Goal: Task Accomplishment & Management: Manage account settings

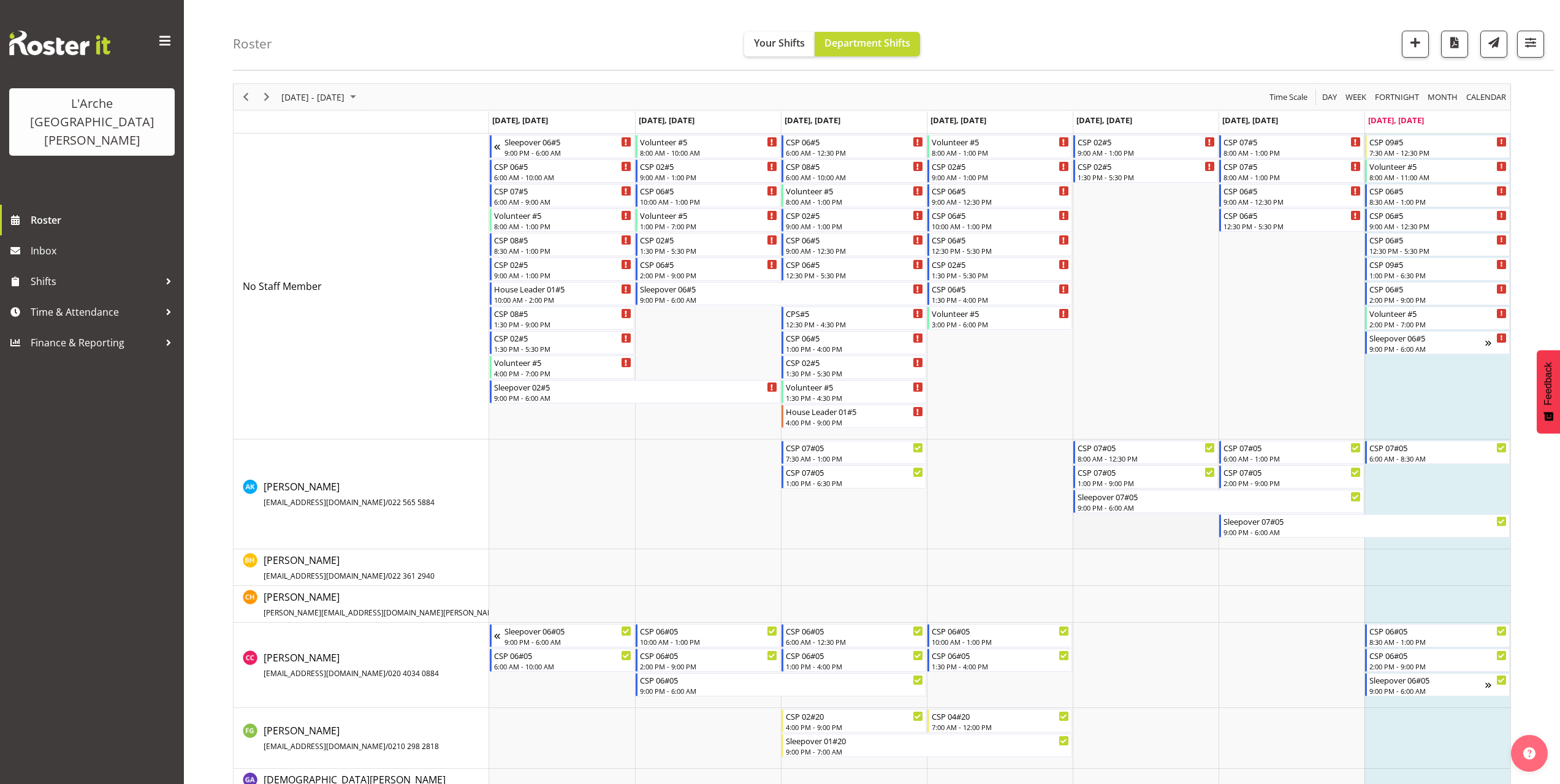
scroll to position [61, 0]
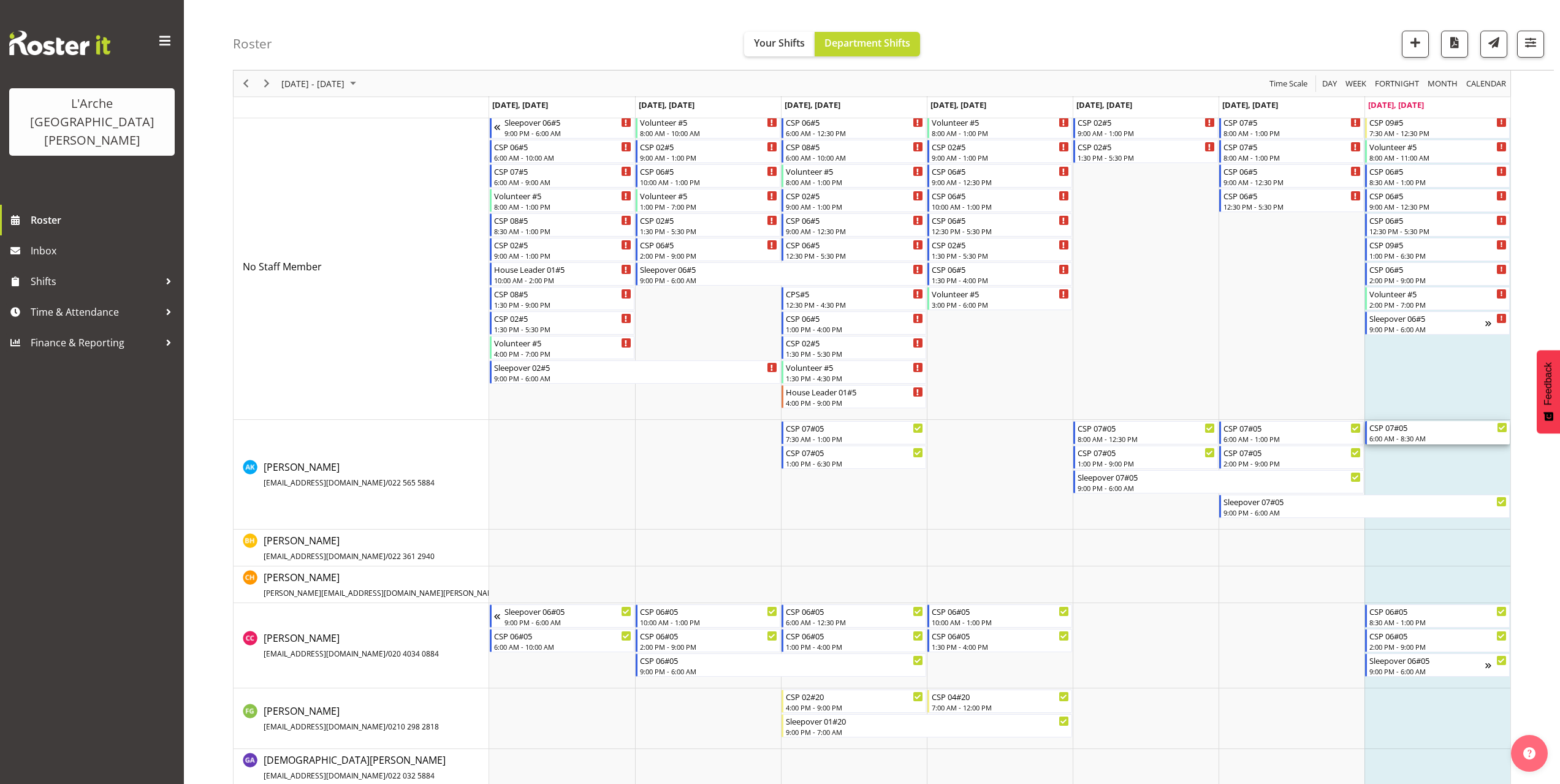
click at [1387, 436] on div "6:00 AM - 8:30 AM" at bounding box center [1438, 437] width 138 height 10
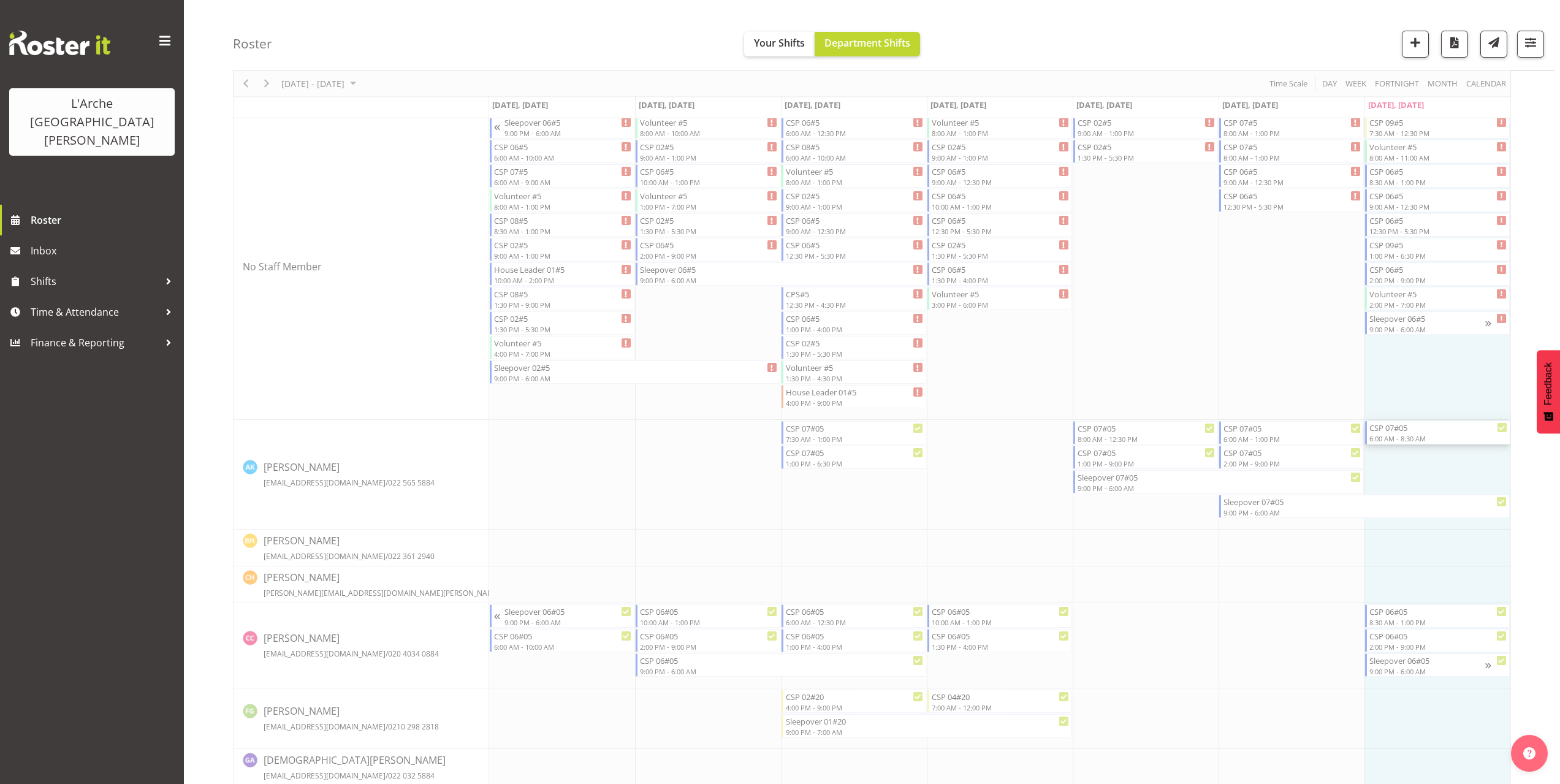
select select
select select "8"
select select "2025"
select select "8"
select select "30"
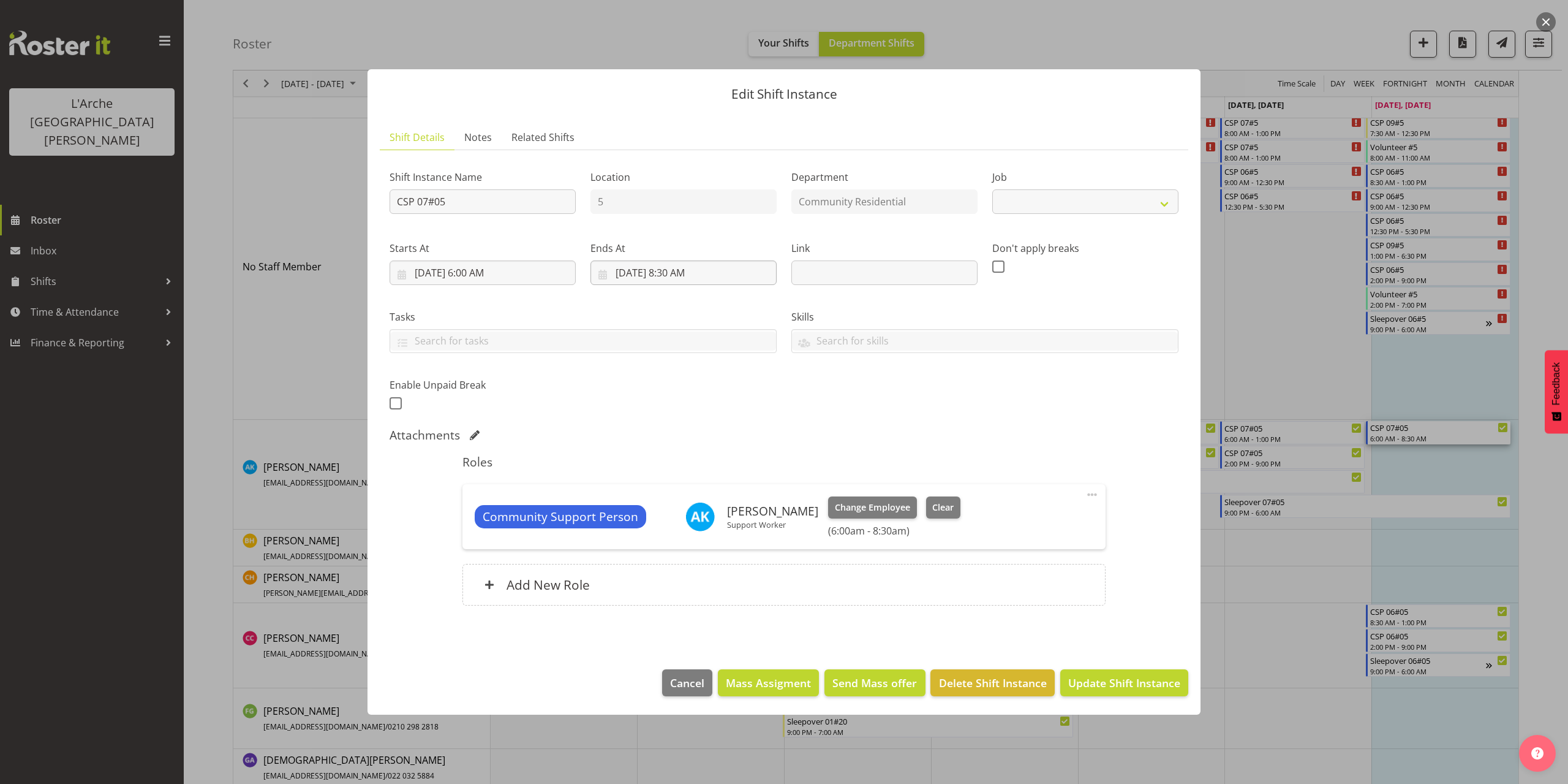
select select "2"
click at [682, 275] on input "[DATE] 8:30 AM" at bounding box center [683, 273] width 186 height 25
click at [680, 533] on select "00 01 02 03 04 05 06 07 08 09 10 11 12 13 14 15 16 17 18 19 20 21 22 23" at bounding box center [684, 534] width 28 height 25
select select "12"
click at [670, 521] on select "00 01 02 03 04 05 06 07 08 09 10 11 12 13 14 15 16 17 18 19 20 21 22 23" at bounding box center [684, 534] width 28 height 25
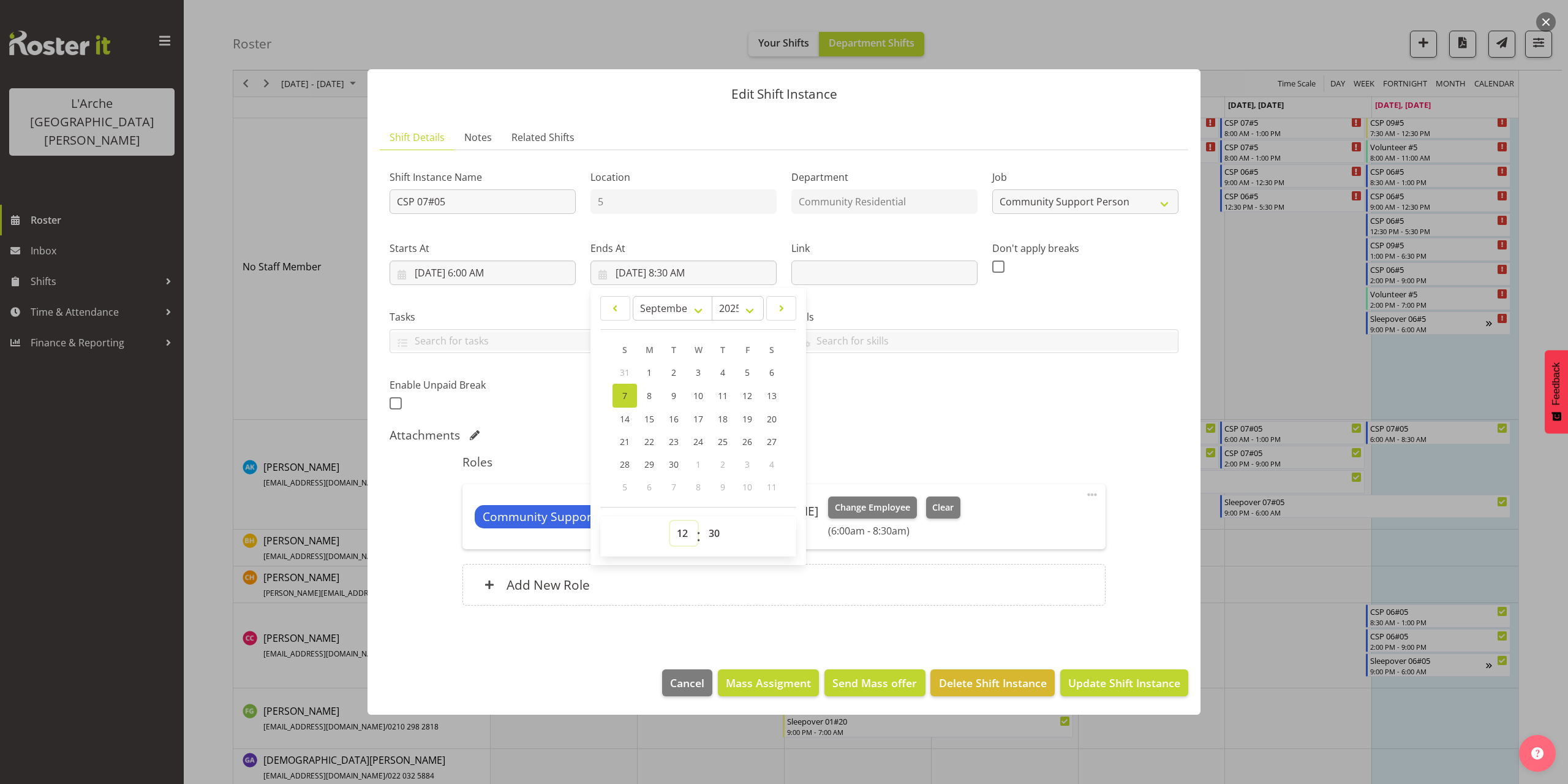
type input "[DATE] 12:30 PM"
click at [714, 535] on select "00 01 02 03 04 05 06 07 08 09 10 11 12 13 14 15 16 17 18 19 20 21 22 23 24 25 2…" at bounding box center [716, 534] width 28 height 25
select select "0"
click at [703, 521] on select "00 01 02 03 04 05 06 07 08 09 10 11 12 13 14 15 16 17 18 19 20 21 22 23 24 25 2…" at bounding box center [716, 534] width 28 height 25
type input "[DATE] 12:00 PM"
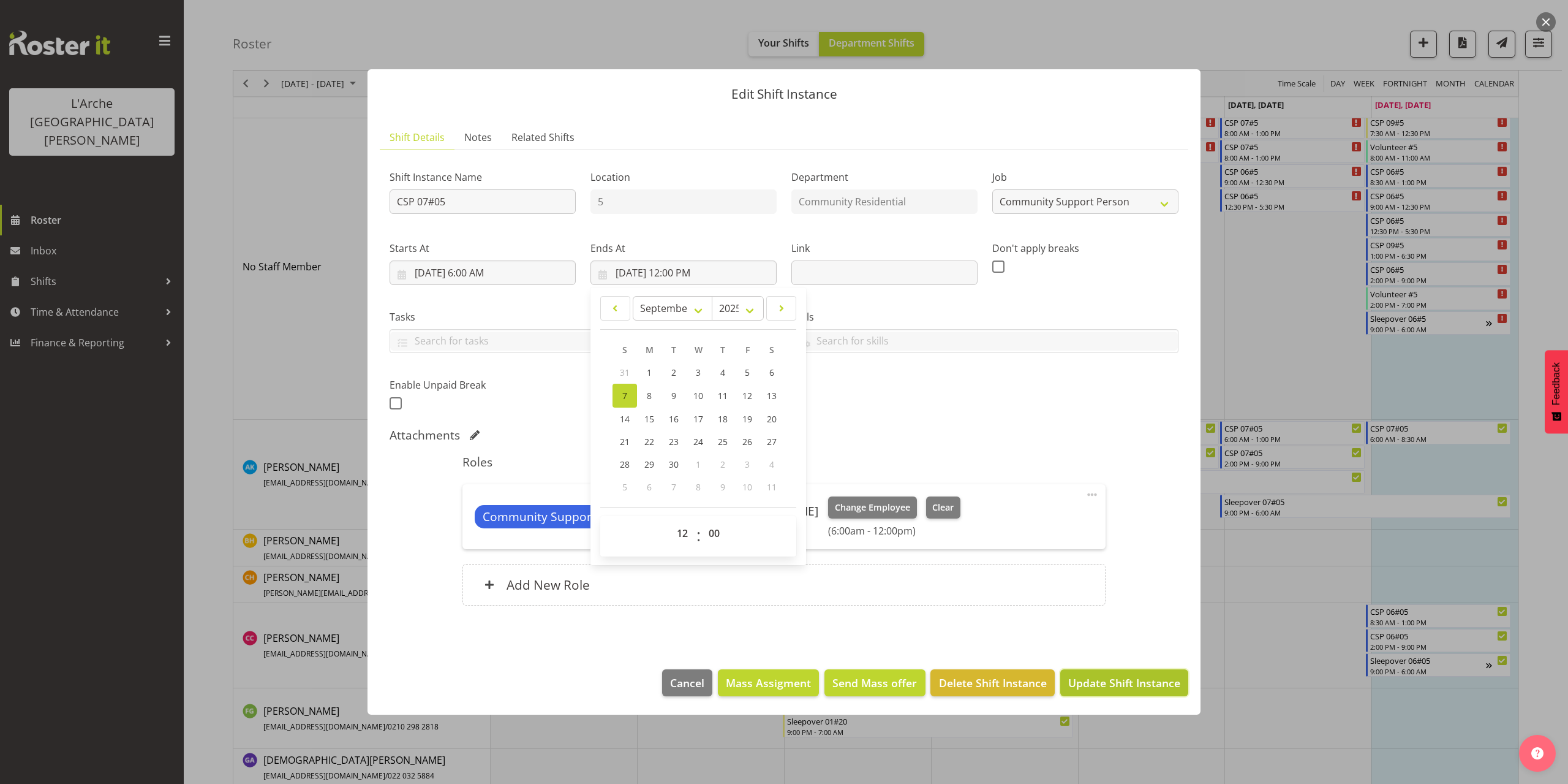
click at [1128, 679] on span "Update Shift Instance" at bounding box center [1125, 683] width 112 height 16
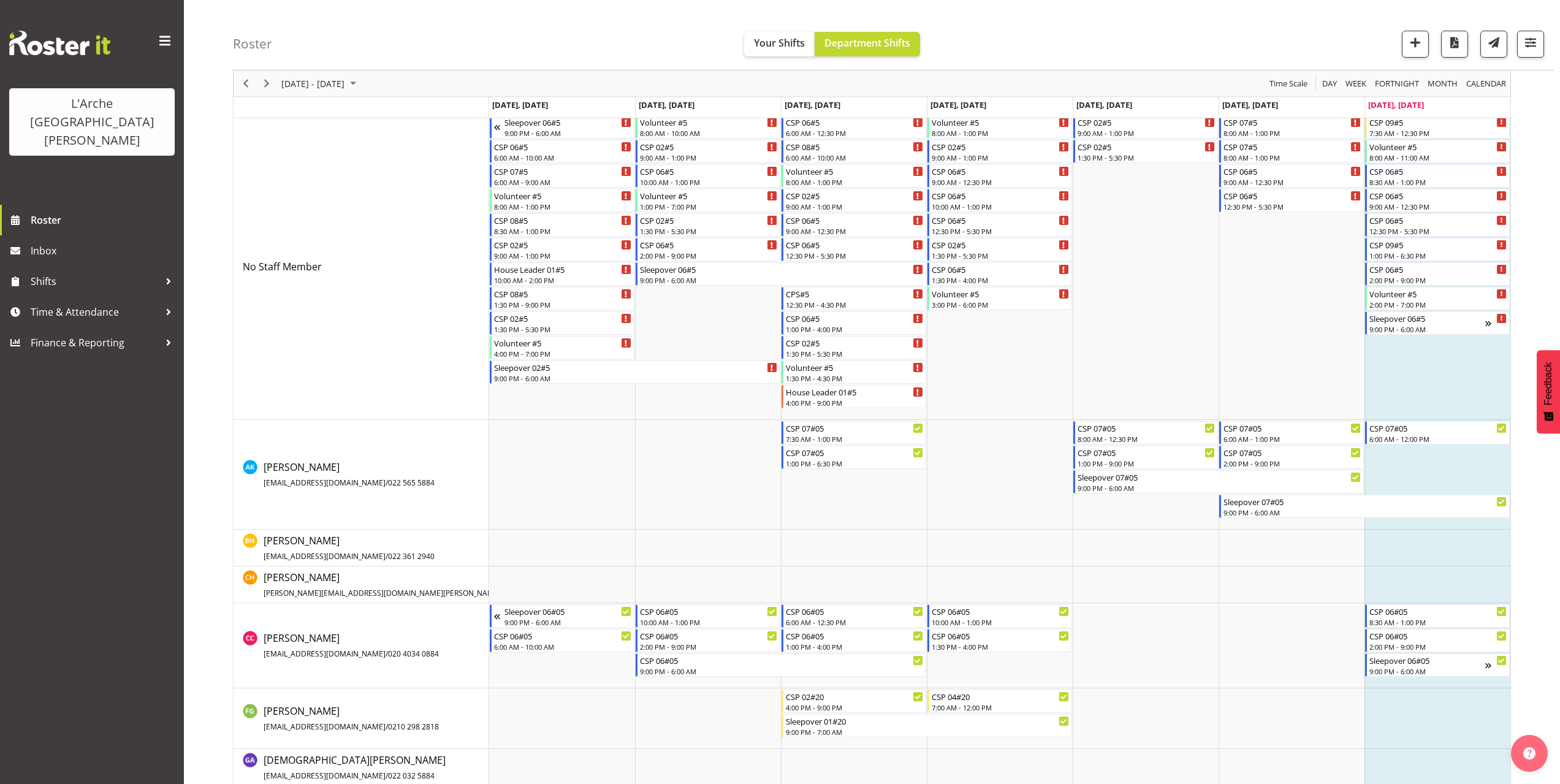
click at [1381, 458] on td "Timeline Week of September 7, 2025" at bounding box center [1438, 474] width 146 height 110
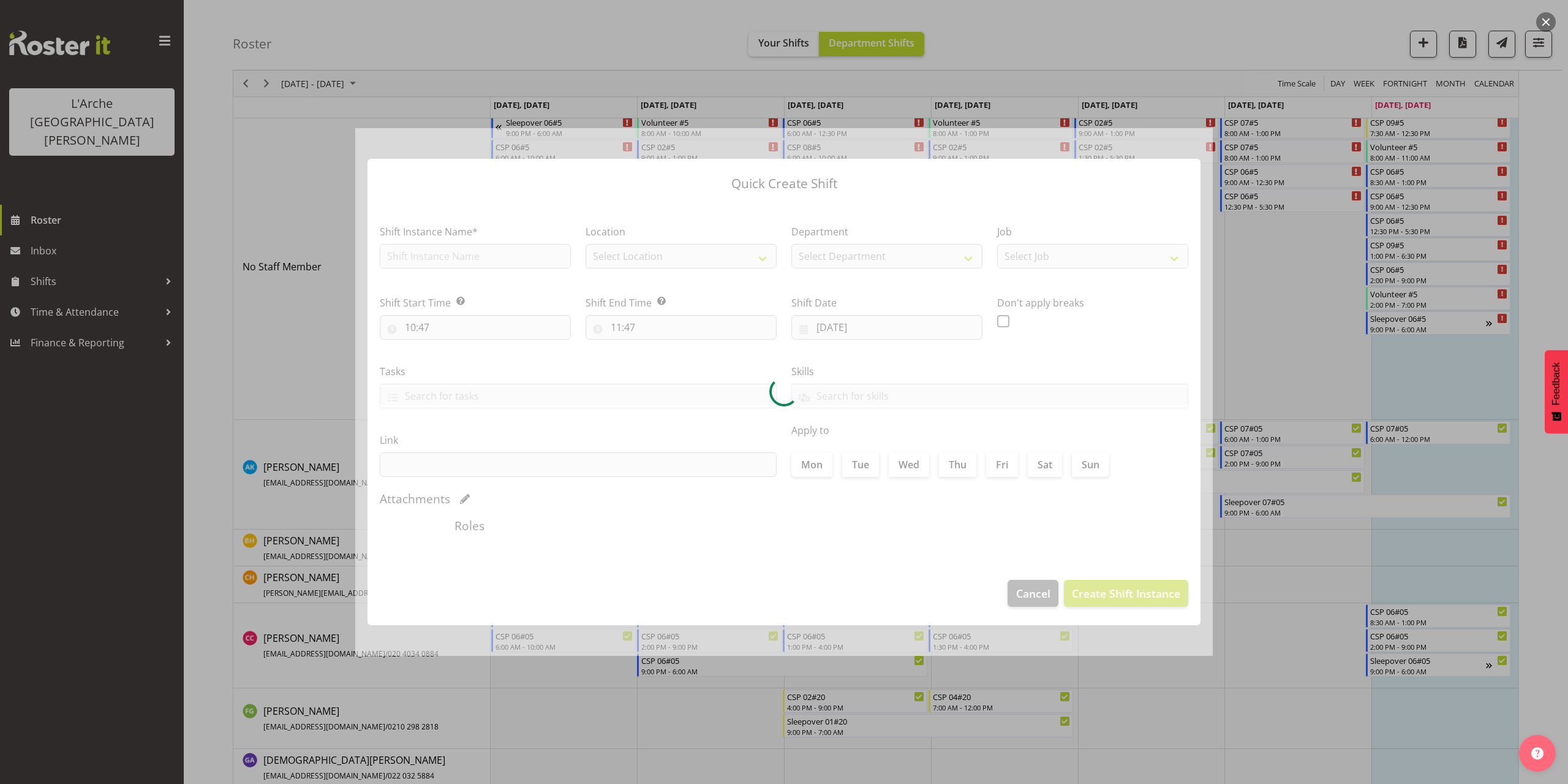
checkbox input "true"
click at [462, 254] on div at bounding box center [784, 392] width 857 height 527
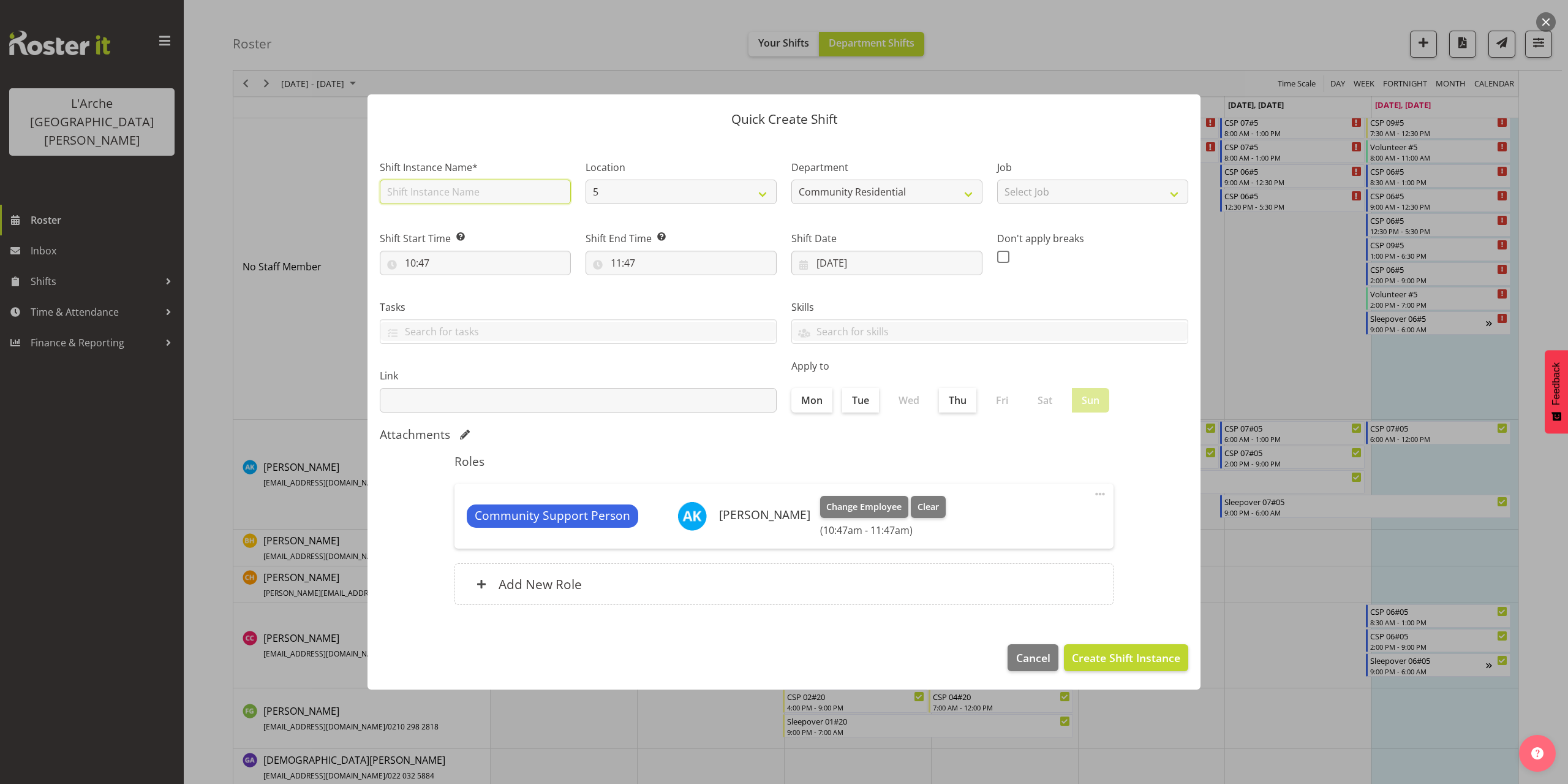
click at [457, 193] on input "text" at bounding box center [475, 192] width 191 height 25
type input "CSP 07#5"
click at [1044, 198] on select "Select Job Accounts Admin Art Coordinator Community Leader Community Support Pe…" at bounding box center [1093, 192] width 191 height 25
select select "2"
click at [997, 180] on select "Select Job Accounts Admin Art Coordinator Community Leader Community Support Pe…" at bounding box center [1093, 192] width 191 height 25
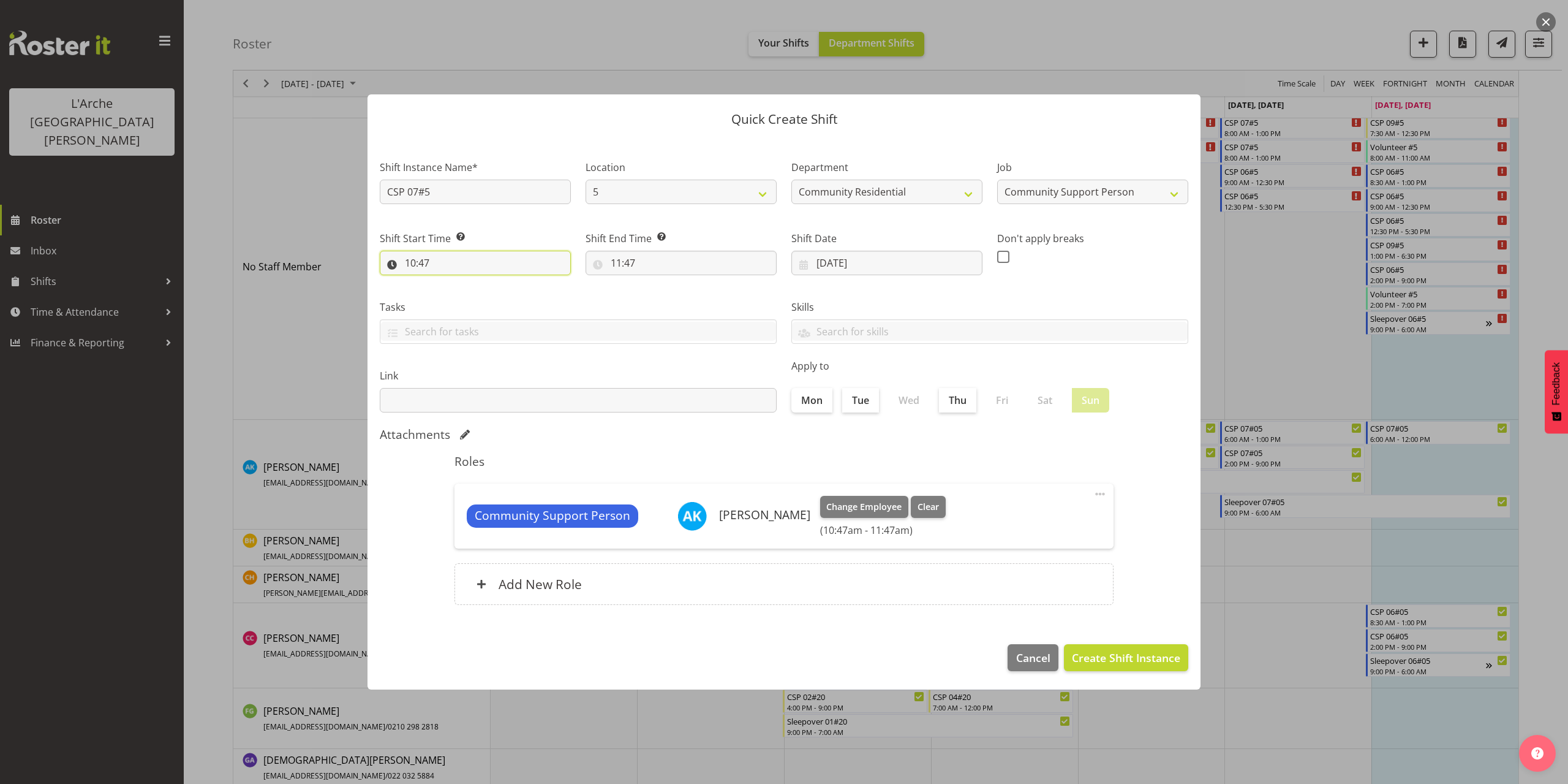
click at [413, 260] on input "10:47" at bounding box center [475, 263] width 191 height 25
click at [465, 294] on select "00 01 02 03 04 05 06 07 08 09 10 11 12 13 14 15 16 17 18 19 20 21 22 23" at bounding box center [463, 295] width 28 height 25
select select "12"
click at [450, 282] on select "00 01 02 03 04 05 06 07 08 09 10 11 12 13 14 15 16 17 18 19 20 21 22 23" at bounding box center [463, 295] width 28 height 25
type input "12:47"
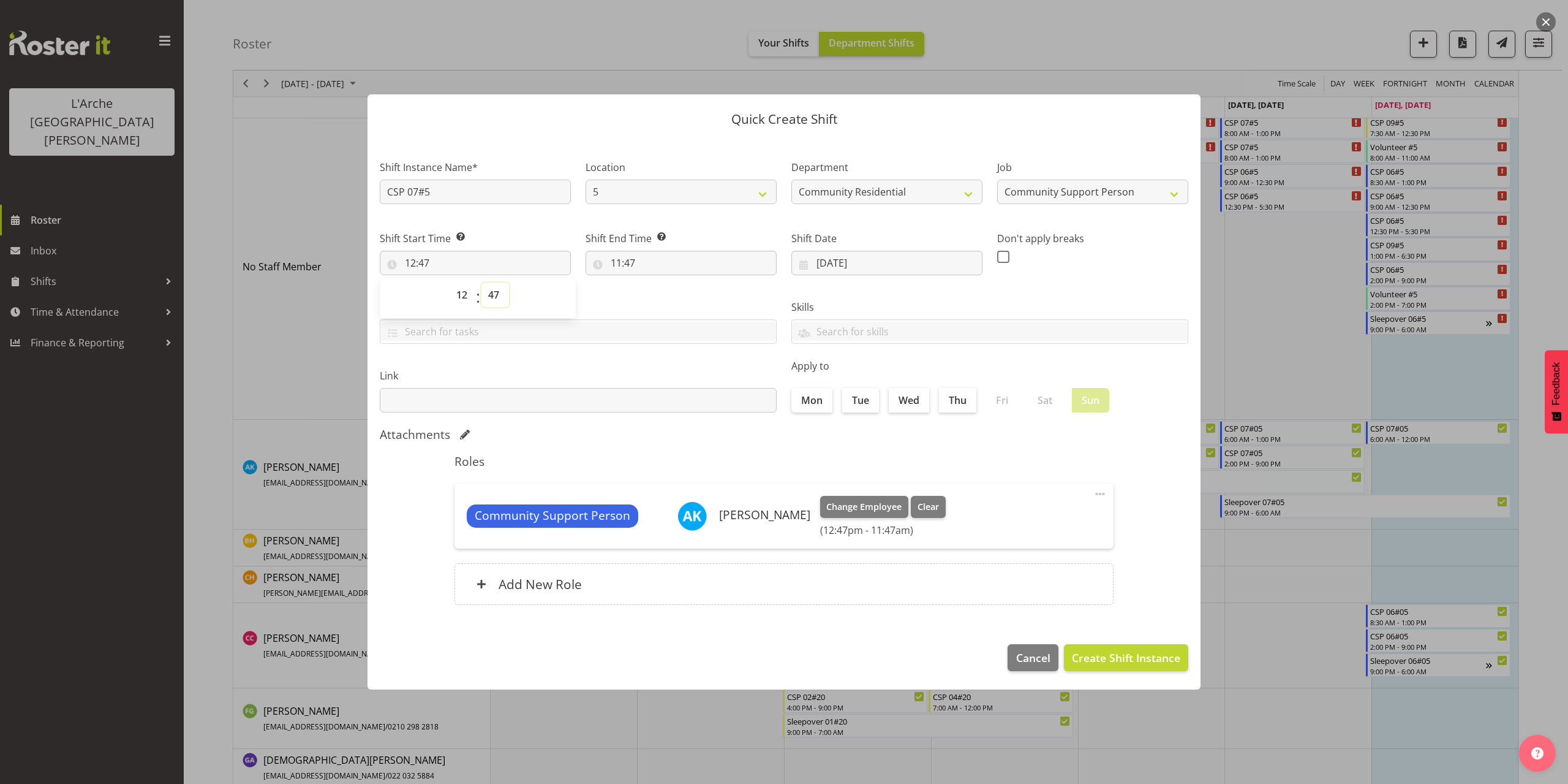
click at [491, 299] on select "00 01 02 03 04 05 06 07 08 09 10 11 12 13 14 15 16 17 18 19 20 21 22 23 24 25 2…" at bounding box center [495, 295] width 28 height 25
select select "30"
click at [482, 282] on select "00 01 02 03 04 05 06 07 08 09 10 11 12 13 14 15 16 17 18 19 20 21 22 23 24 25 2…" at bounding box center [495, 295] width 28 height 25
type input "12:30"
click at [632, 265] on input "11:47" at bounding box center [681, 263] width 191 height 25
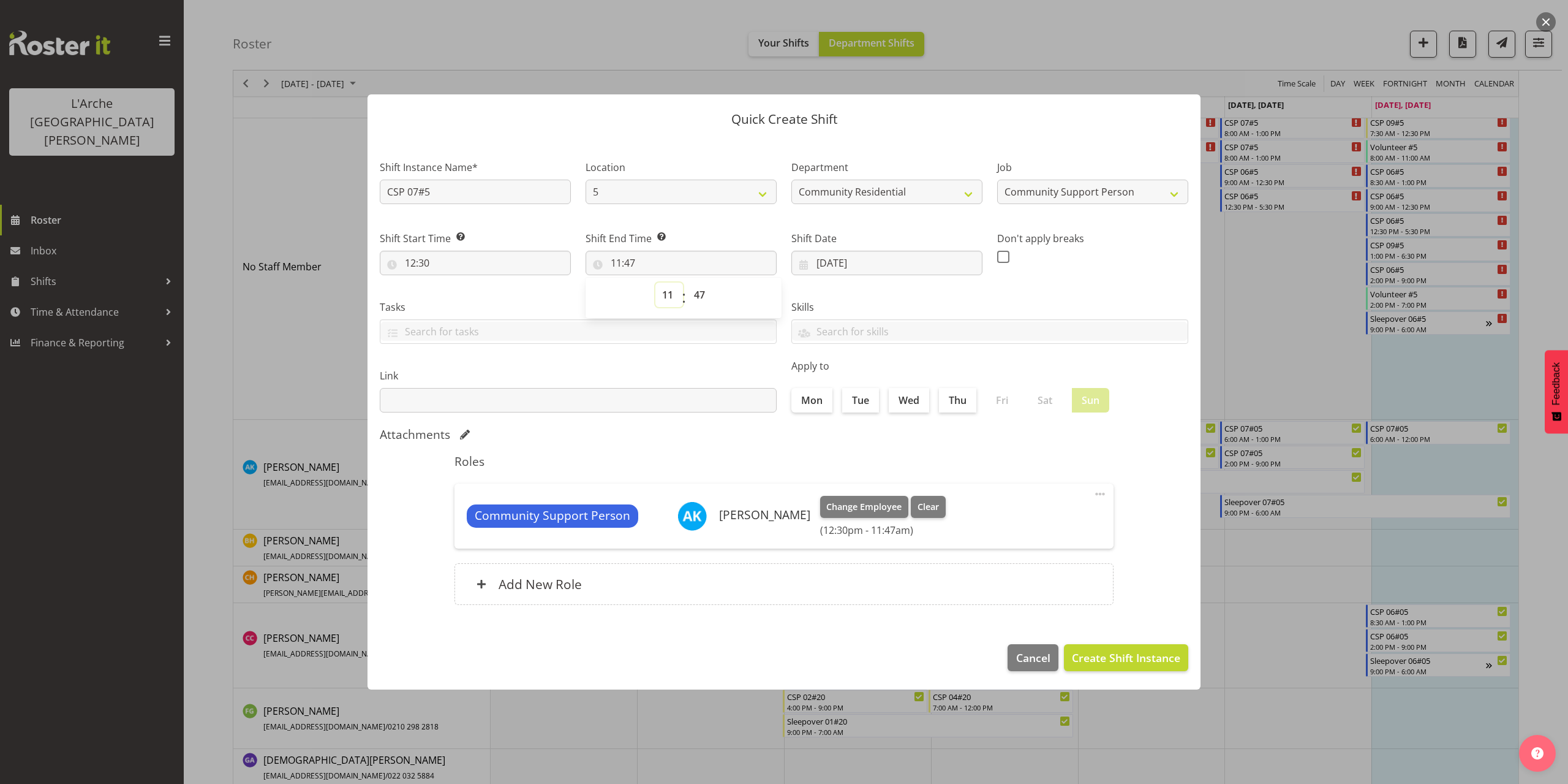
click at [669, 298] on select "00 01 02 03 04 05 06 07 08 09 10 11 12 13 14 15 16 17 18 19 20 21 22 23" at bounding box center [669, 295] width 28 height 25
select select "14"
click at [655, 282] on select "00 01 02 03 04 05 06 07 08 09 10 11 12 13 14 15 16 17 18 19 20 21 22 23" at bounding box center [669, 295] width 28 height 25
type input "14:47"
click at [698, 299] on select "00 01 02 03 04 05 06 07 08 09 10 11 12 13 14 15 16 17 18 19 20 21 22 23 24 25 2…" at bounding box center [701, 295] width 28 height 25
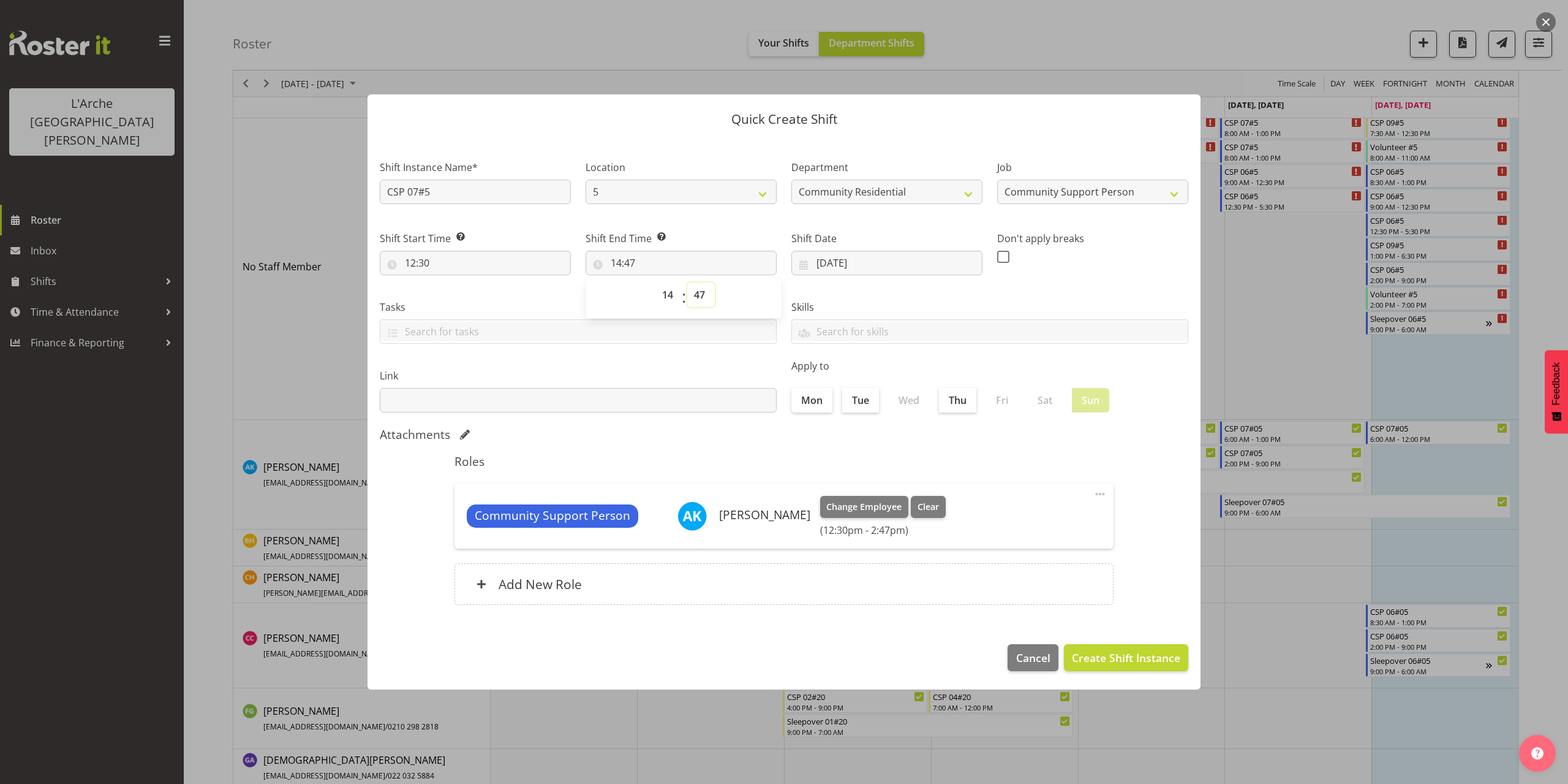
select select "0"
click at [687, 282] on select "00 01 02 03 04 05 06 07 08 09 10 11 12 13 14 15 16 17 18 19 20 21 22 23 24 25 2…" at bounding box center [701, 295] width 28 height 25
type input "14:00"
click at [1088, 660] on span "Create Shift Instance" at bounding box center [1126, 657] width 109 height 16
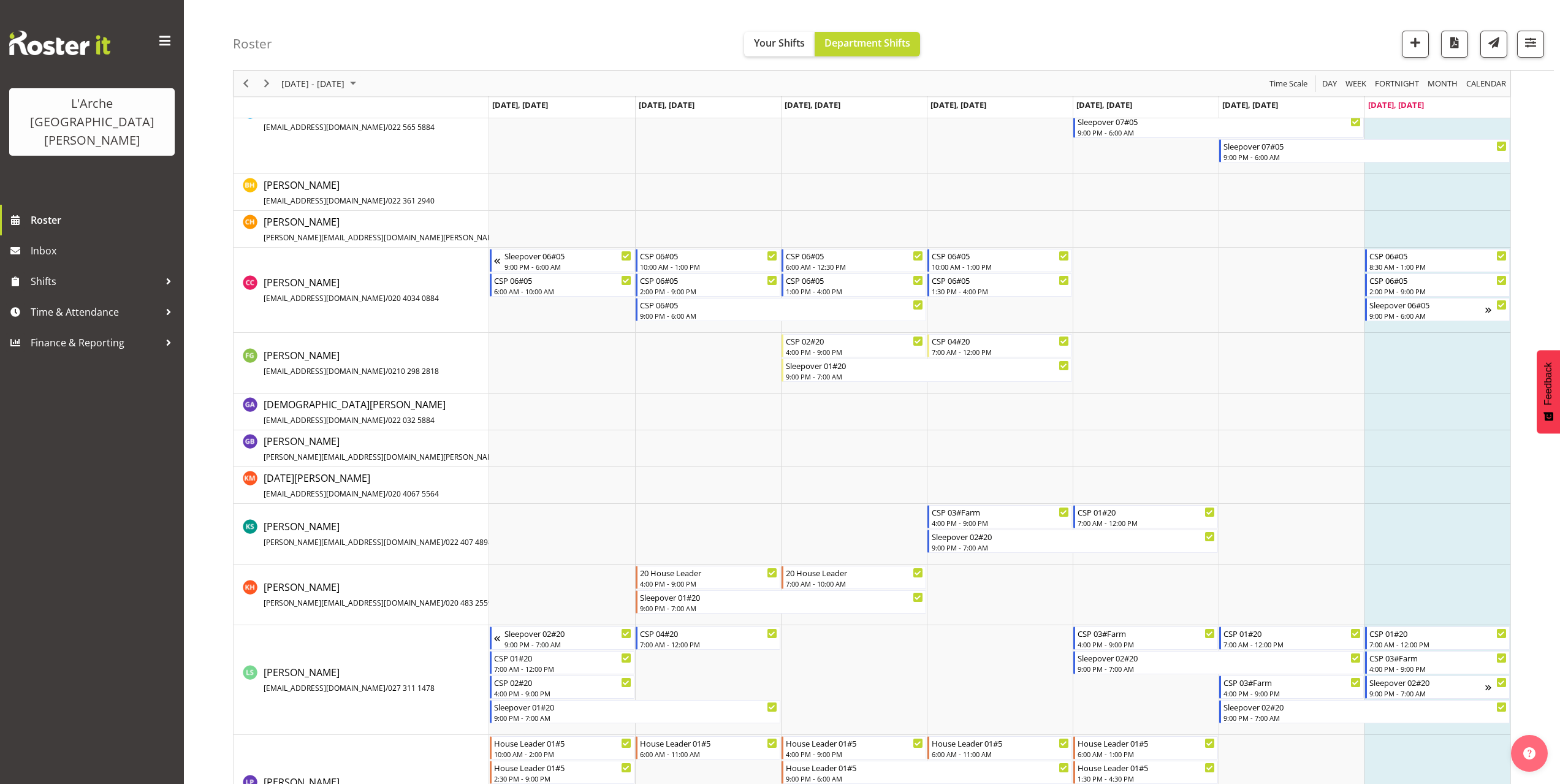
scroll to position [490, 0]
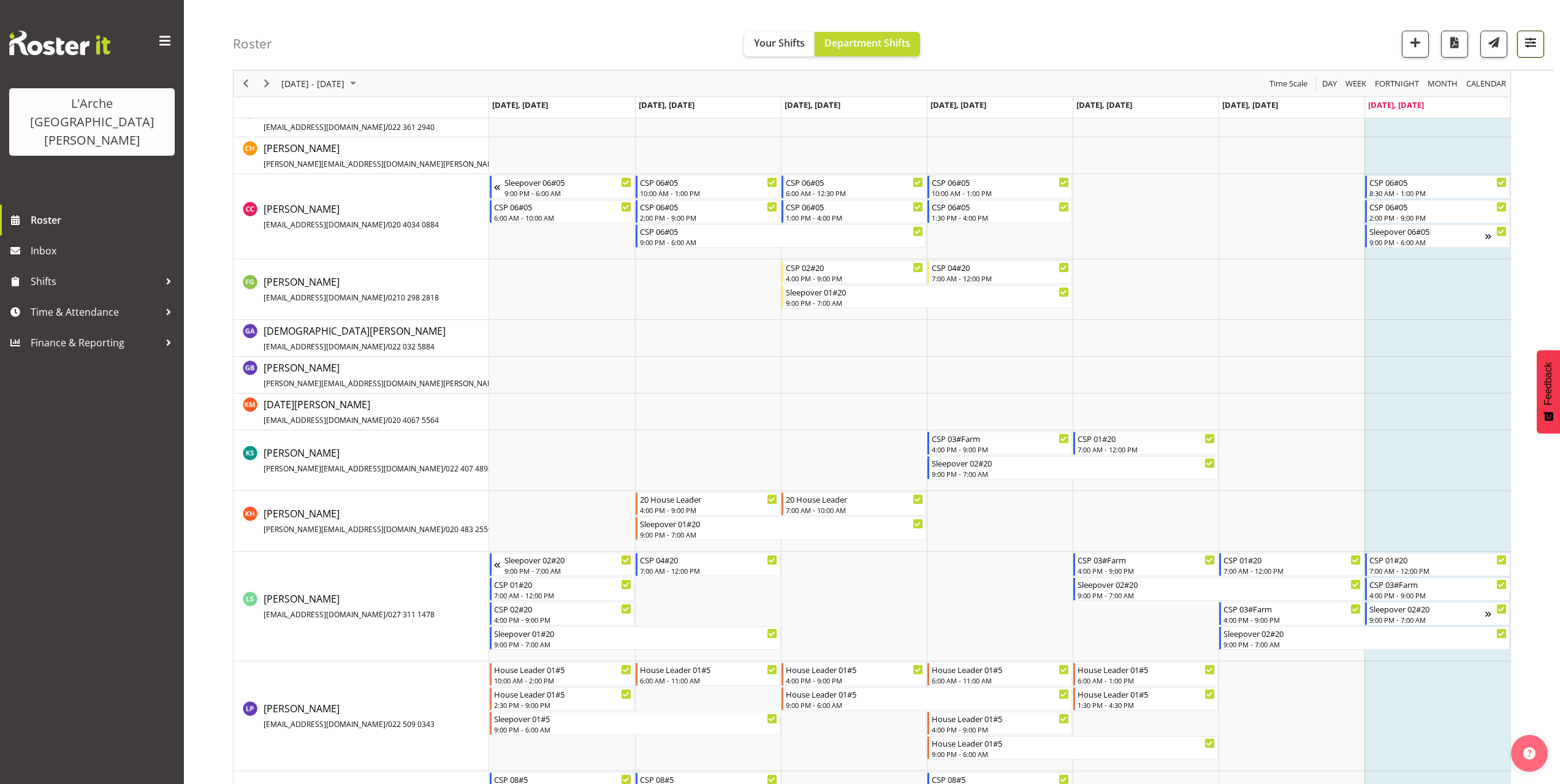
click at [1530, 40] on span "button" at bounding box center [1531, 43] width 16 height 16
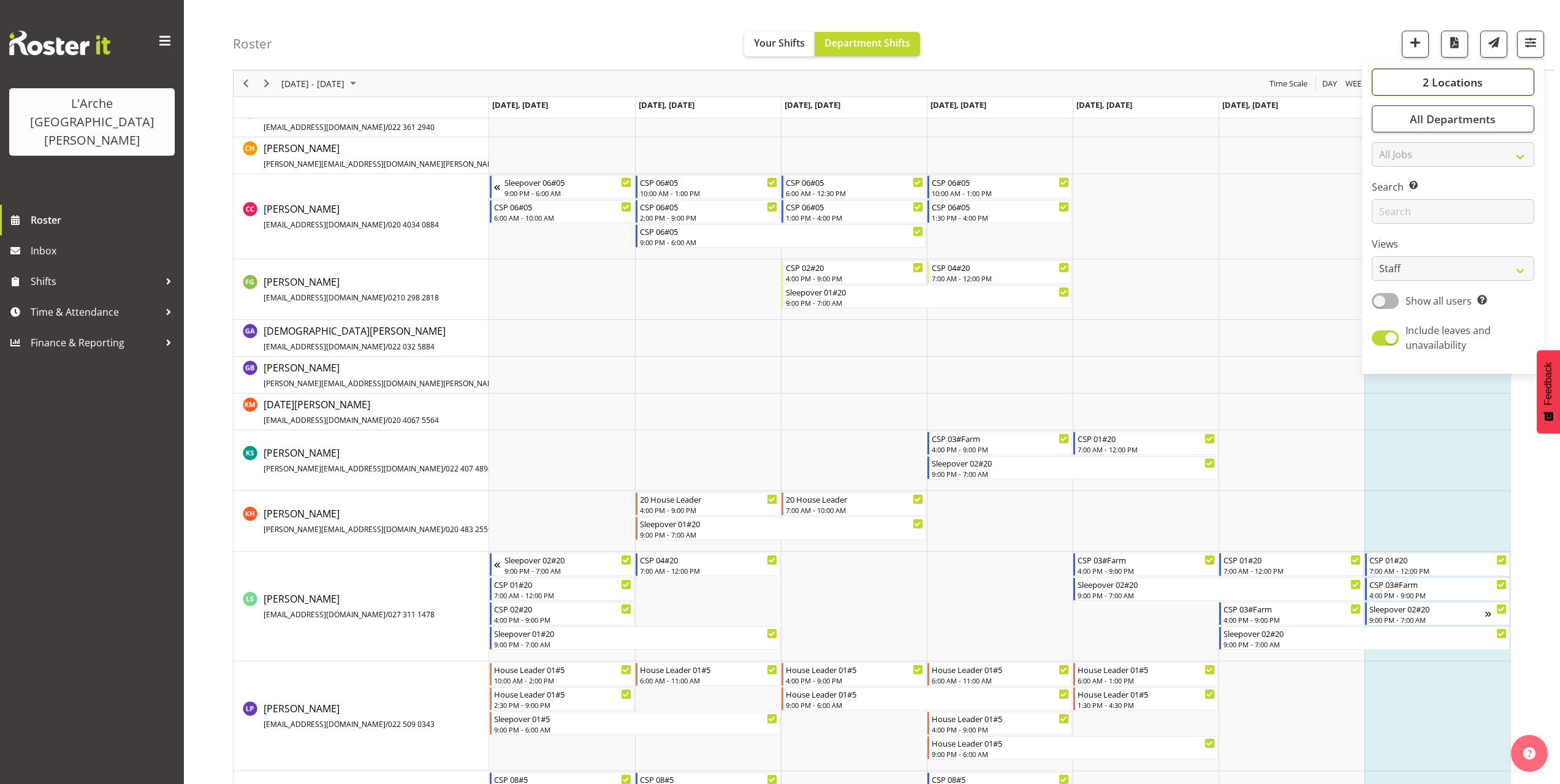
click at [1473, 78] on span "2 Locations" at bounding box center [1452, 82] width 60 height 15
click at [1384, 139] on span at bounding box center [1386, 142] width 10 height 10
click at [1384, 139] on input "20" at bounding box center [1385, 143] width 8 height 8
checkbox input "false"
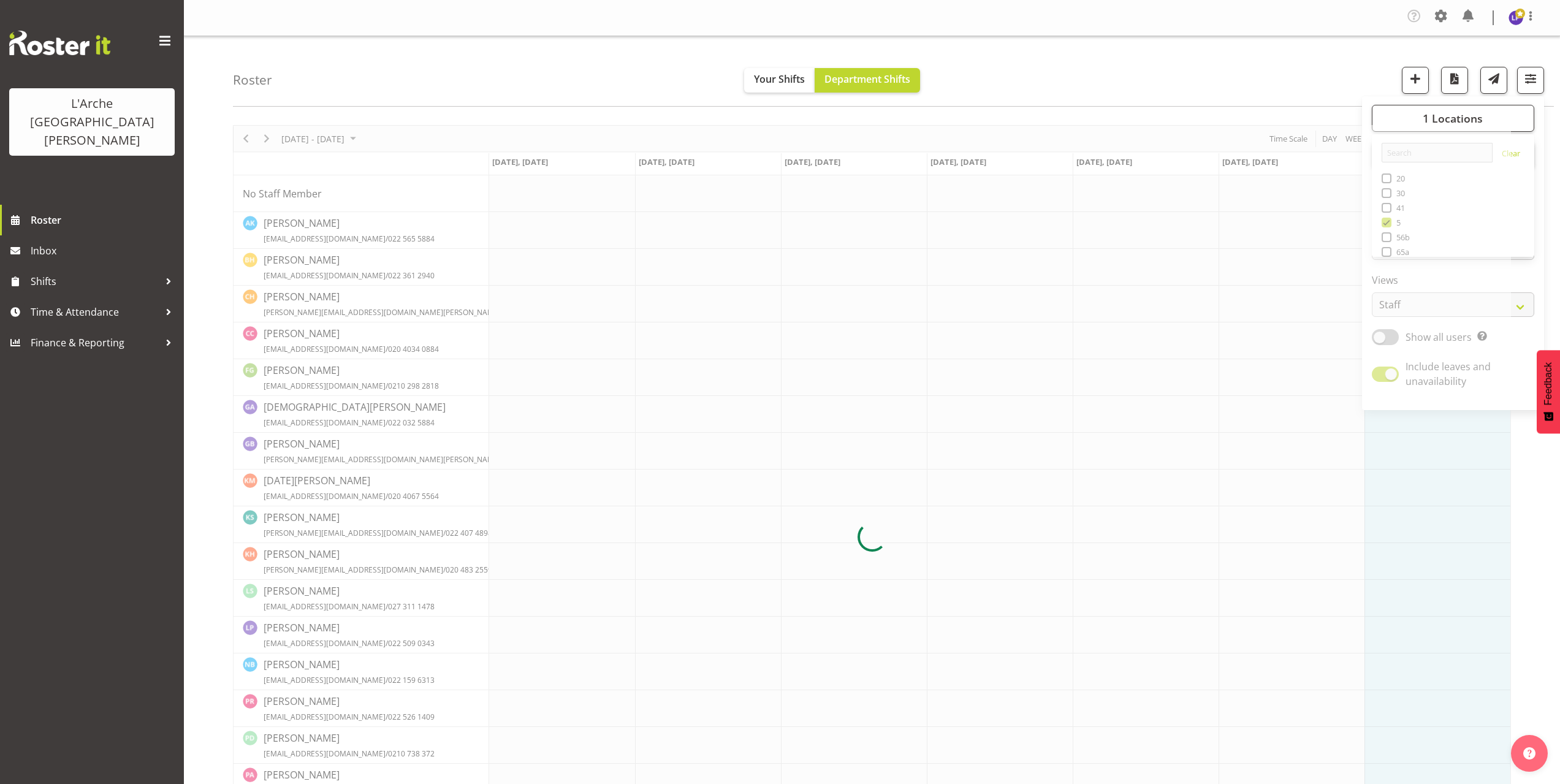
click at [1273, 58] on div "Roster Your Shifts Department Shifts 1 Locations Clear 20 30 41 5 56b 65a 73 Ar…" at bounding box center [893, 71] width 1321 height 70
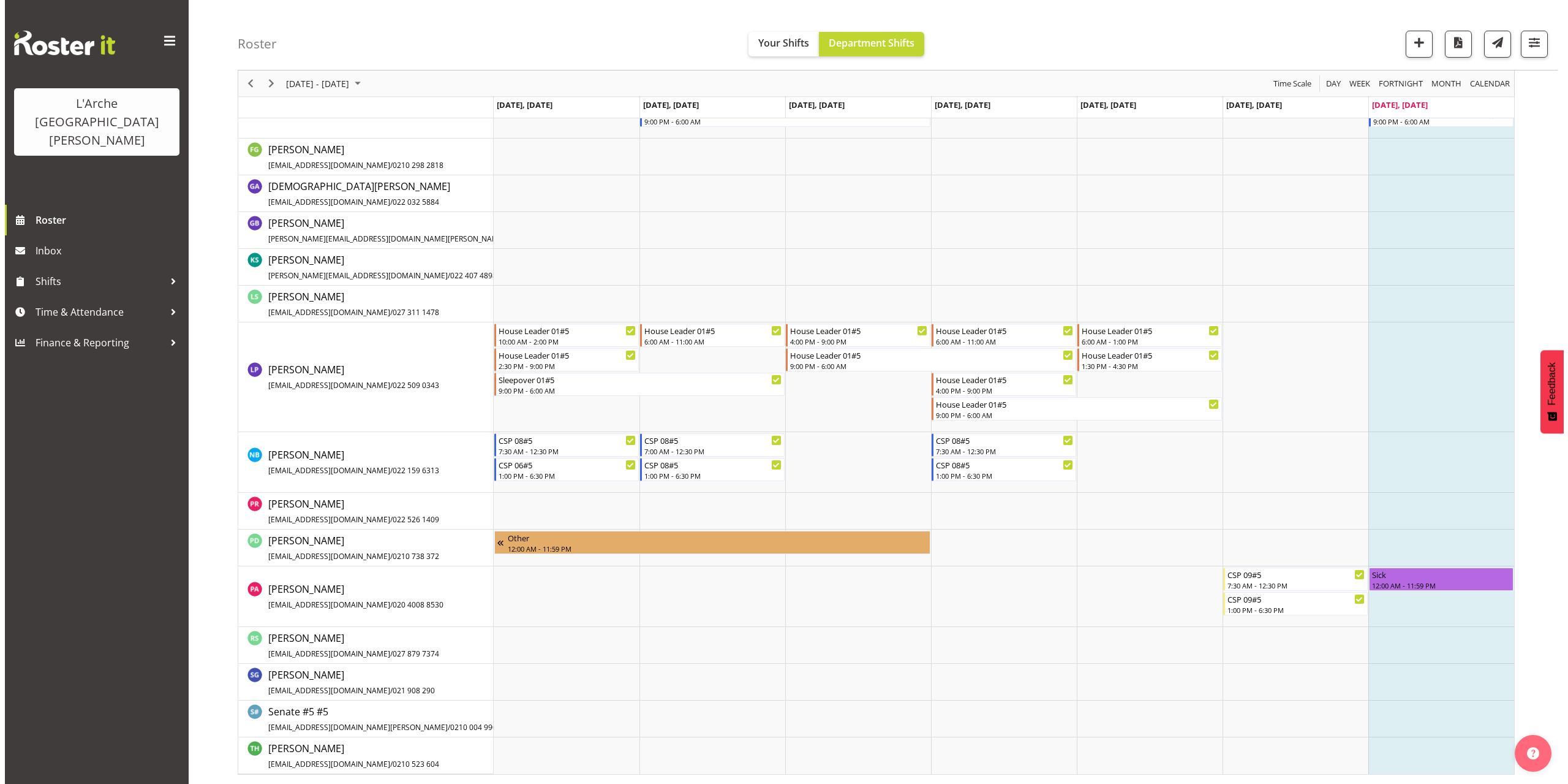
scroll to position [550, 0]
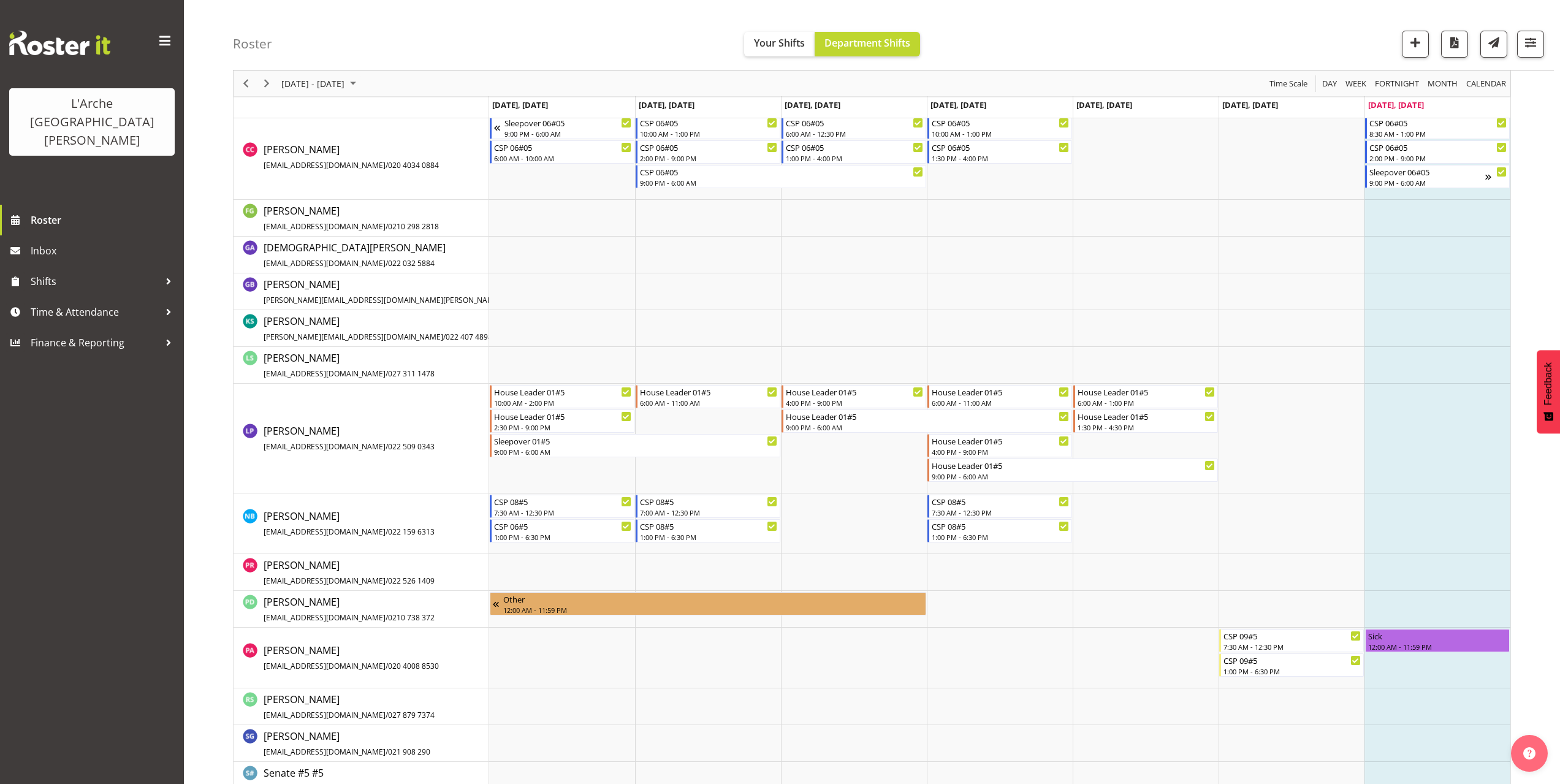
click at [1386, 394] on td "Timeline Week of September 7, 2025" at bounding box center [1438, 438] width 146 height 110
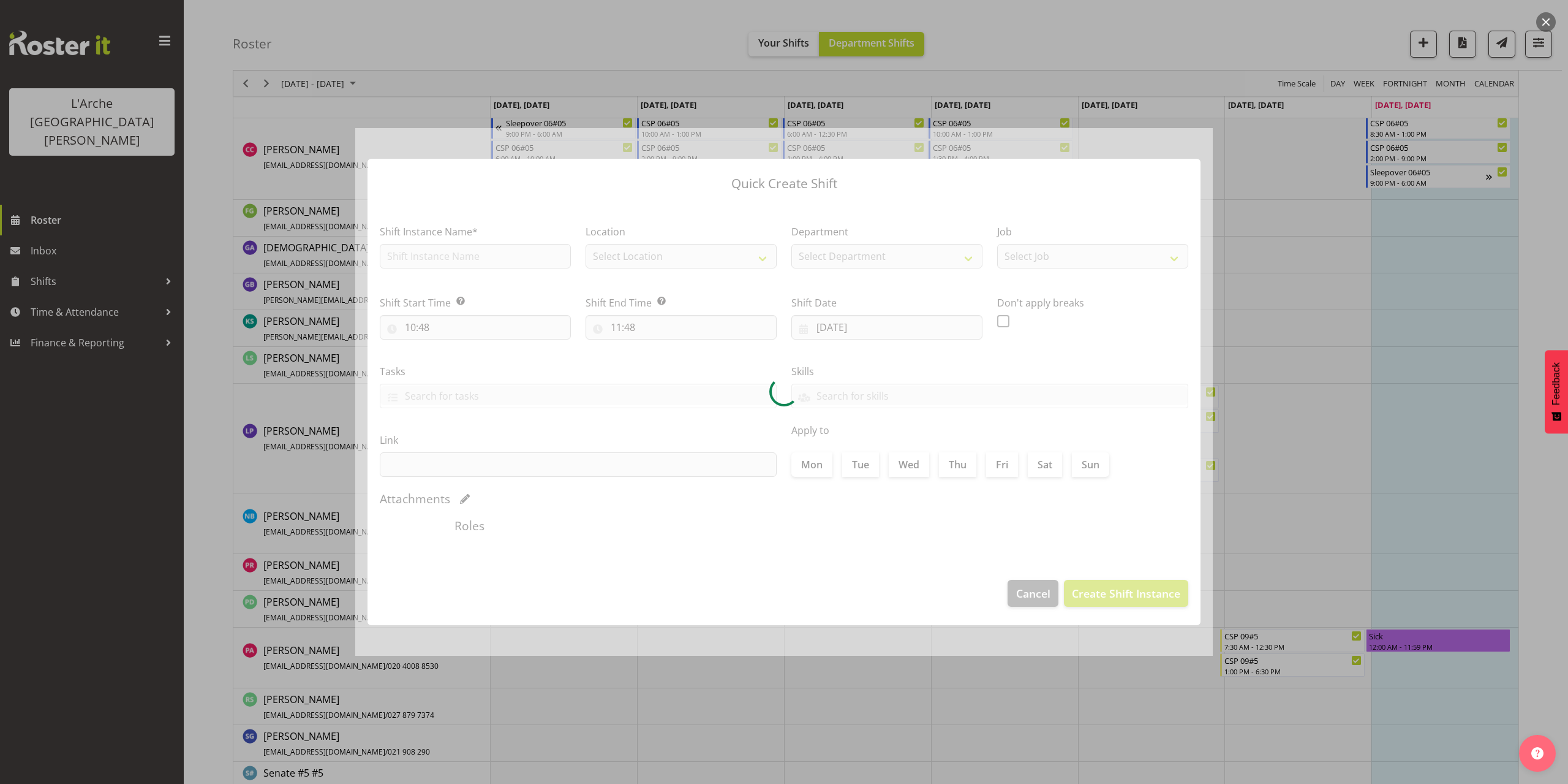
checkbox input "true"
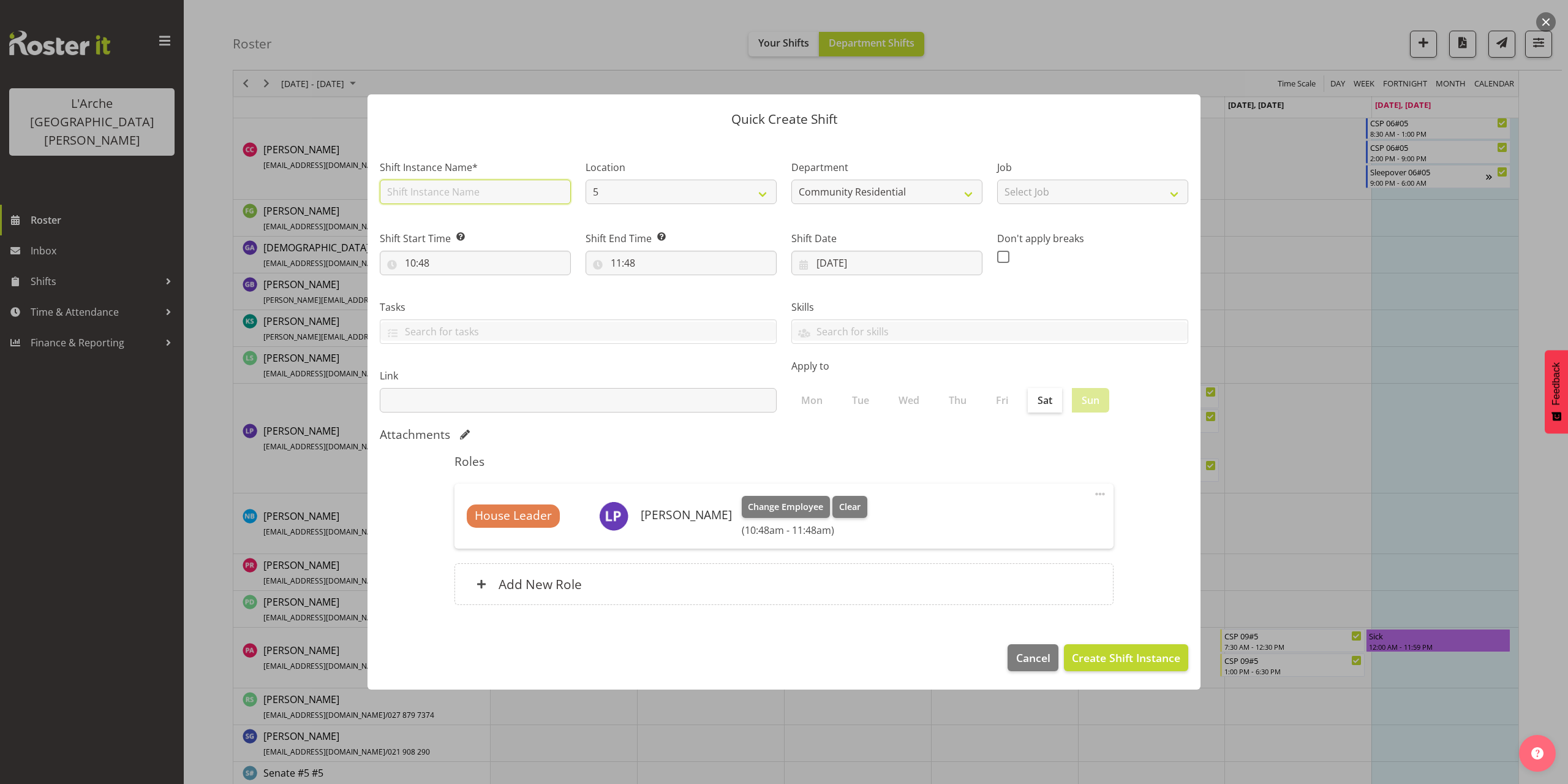
click at [433, 195] on input "text" at bounding box center [475, 192] width 191 height 25
type input "House Leader 01#5"
click at [1042, 192] on select "Select Job Accounts Admin Art Coordinator Community Leader Community Support Pe…" at bounding box center [1093, 192] width 191 height 25
select select "1"
click at [997, 180] on select "Select Job Accounts Admin Art Coordinator Community Leader Community Support Pe…" at bounding box center [1093, 192] width 191 height 25
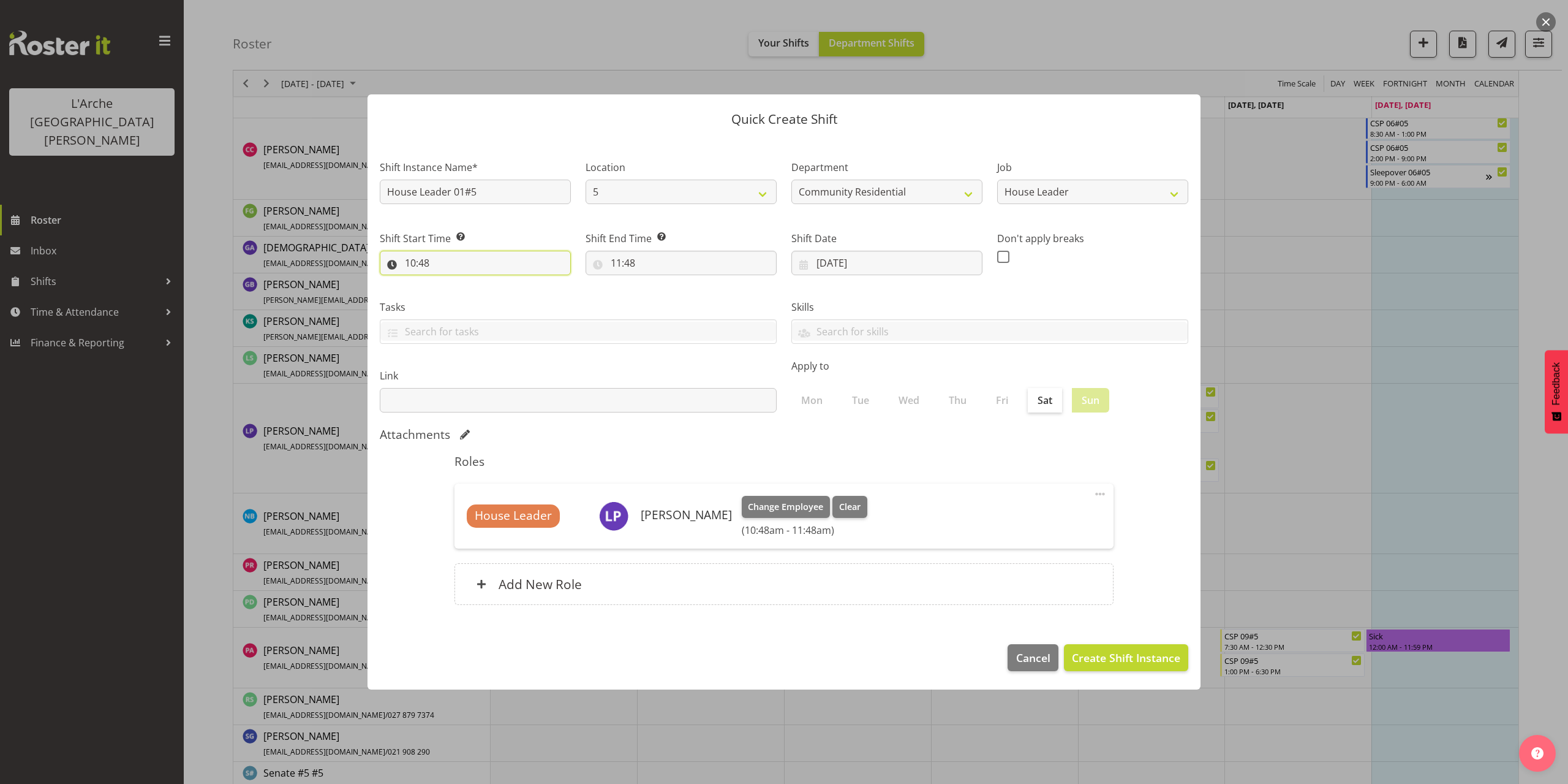
click at [418, 260] on input "10:48" at bounding box center [475, 263] width 191 height 25
click at [460, 298] on select "00 01 02 03 04 05 06 07 08 09 10 11 12 13 14 15 16 17 18 19 20 21 22 23" at bounding box center [463, 295] width 28 height 25
select select "14"
click at [450, 282] on select "00 01 02 03 04 05 06 07 08 09 10 11 12 13 14 15 16 17 18 19 20 21 22 23" at bounding box center [463, 295] width 28 height 25
type input "14:48"
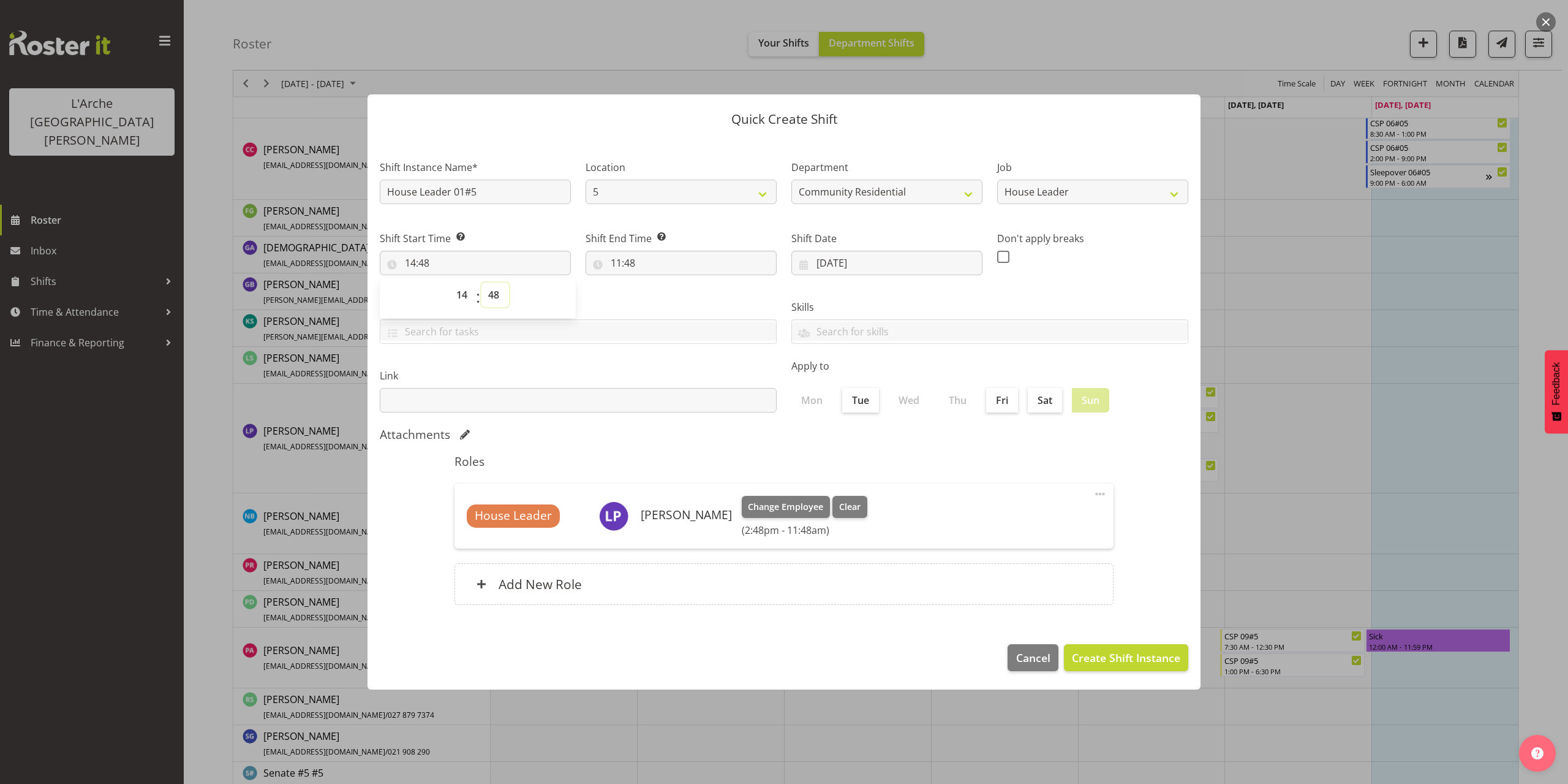
click at [492, 293] on select "00 01 02 03 04 05 06 07 08 09 10 11 12 13 14 15 16 17 18 19 20 21 22 23 24 25 2…" at bounding box center [495, 295] width 28 height 25
select select "0"
click at [482, 282] on select "00 01 02 03 04 05 06 07 08 09 10 11 12 13 14 15 16 17 18 19 20 21 22 23 24 25 2…" at bounding box center [495, 295] width 28 height 25
type input "14:00"
click at [630, 264] on input "11:48" at bounding box center [681, 263] width 191 height 25
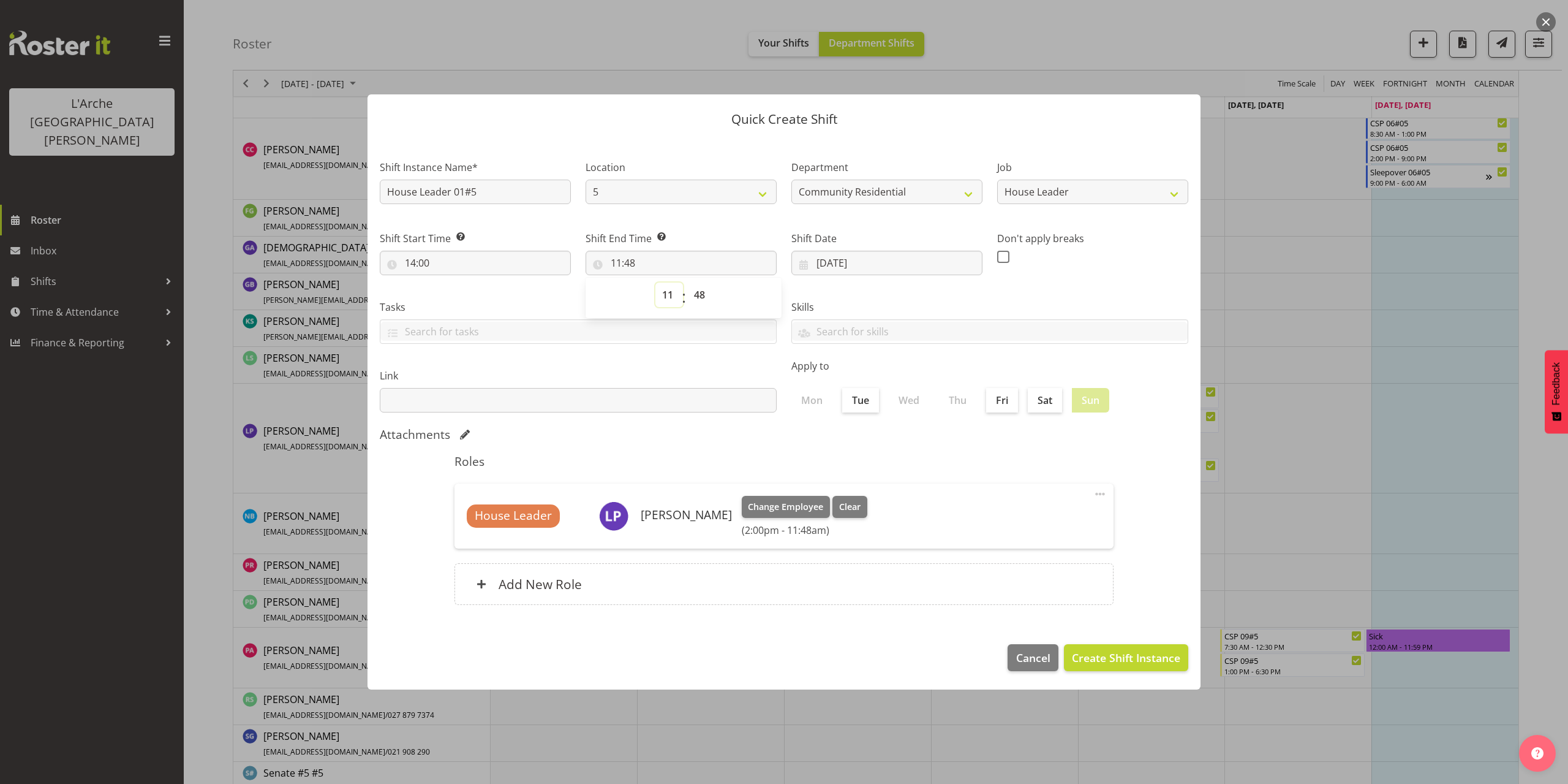
click at [670, 291] on select "00 01 02 03 04 05 06 07 08 09 10 11 12 13 14 15 16 17 18 19 20 21 22 23" at bounding box center [669, 295] width 28 height 25
select select "6"
click at [655, 282] on select "00 01 02 03 04 05 06 07 08 09 10 11 12 13 14 15 16 17 18 19 20 21 22 23" at bounding box center [669, 295] width 28 height 25
type input "06:48"
click at [702, 296] on select "00 01 02 03 04 05 06 07 08 09 10 11 12 13 14 15 16 17 18 19 20 21 22 23 24 25 2…" at bounding box center [701, 295] width 28 height 25
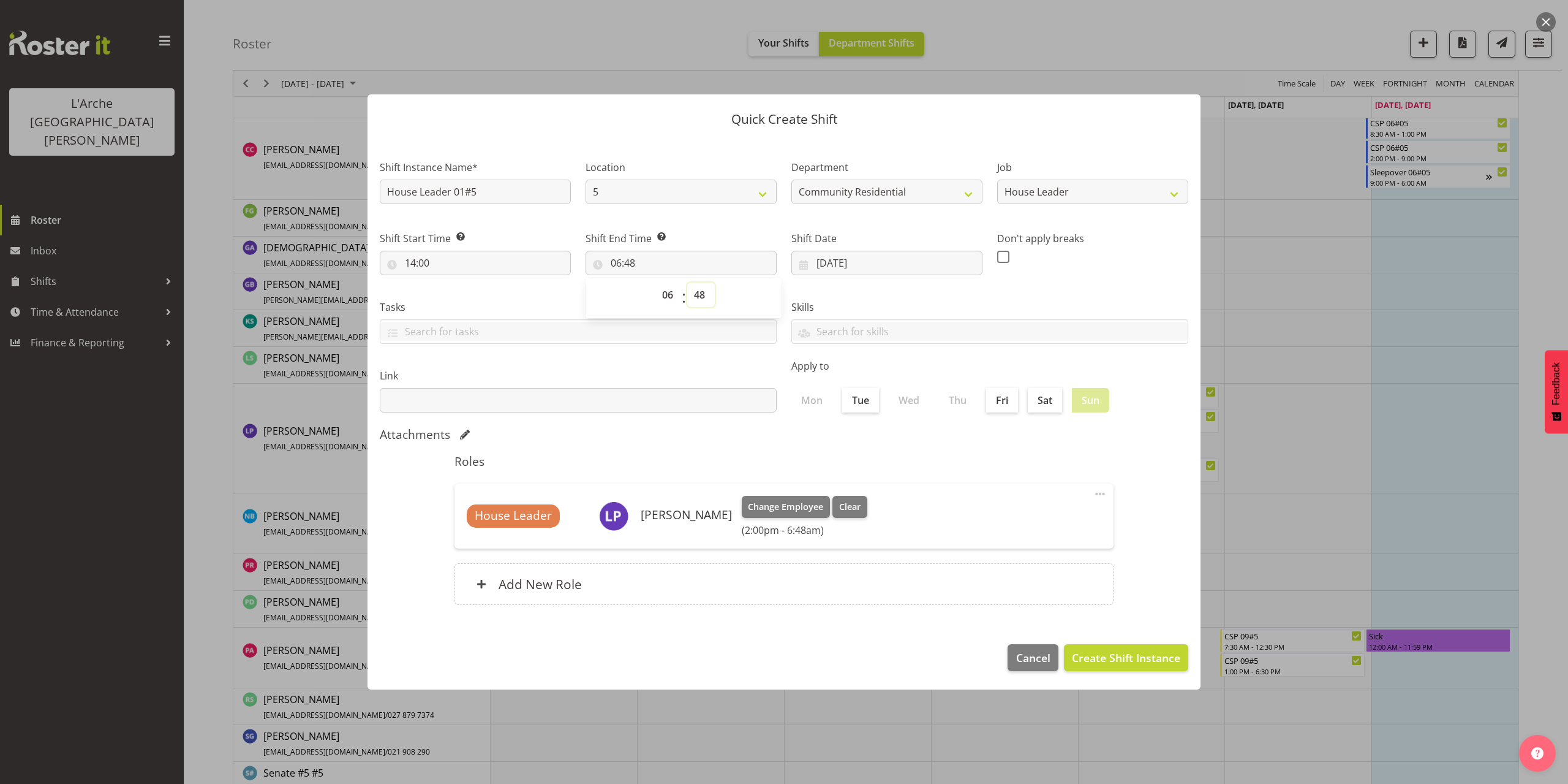
select select "30"
click at [687, 282] on select "00 01 02 03 04 05 06 07 08 09 10 11 12 13 14 15 16 17 18 19 20 21 22 23 24 25 2…" at bounding box center [701, 295] width 28 height 25
type input "06:30"
click at [1118, 661] on span "Create Shift Instance" at bounding box center [1126, 657] width 109 height 16
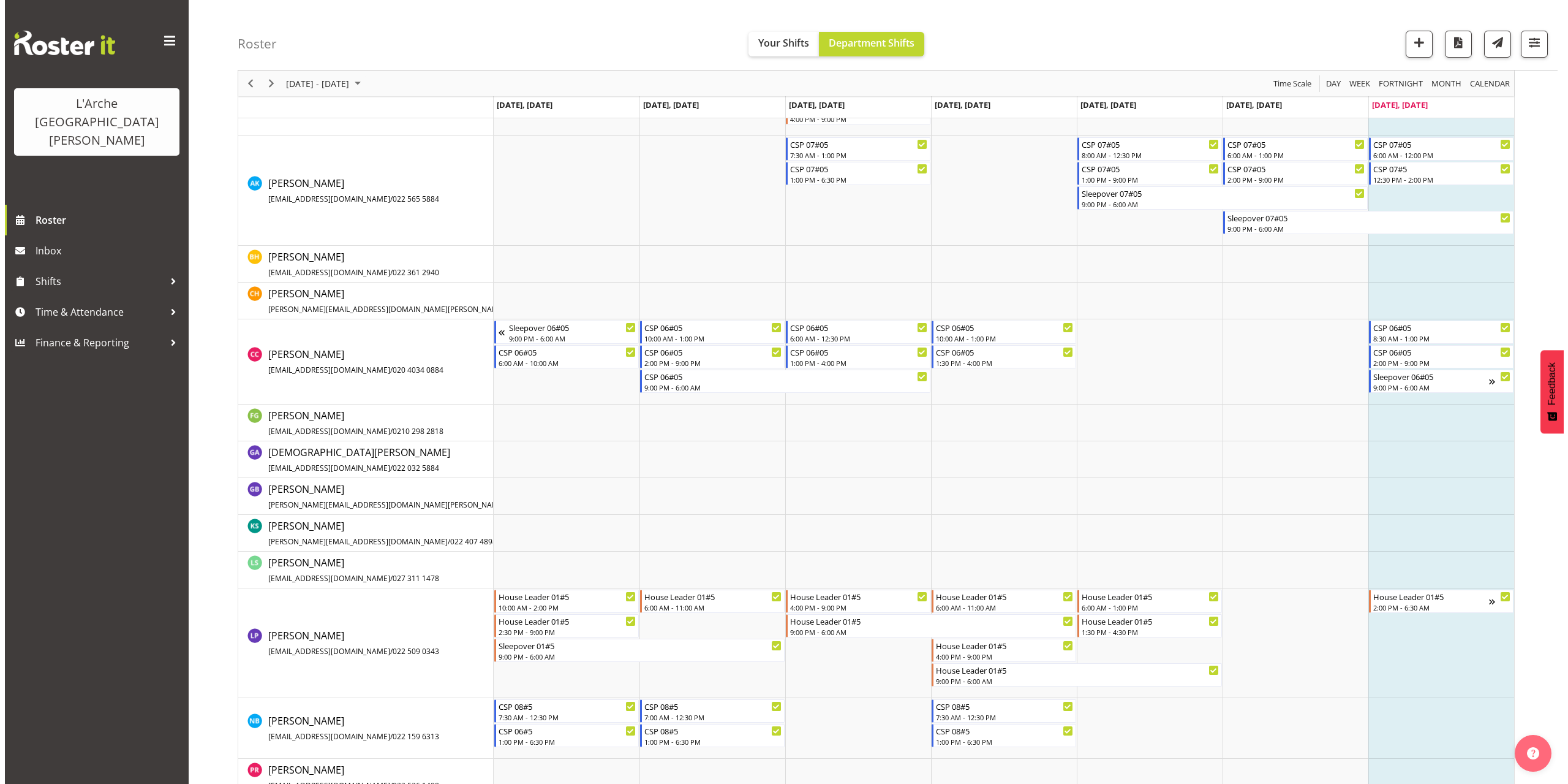
scroll to position [406, 0]
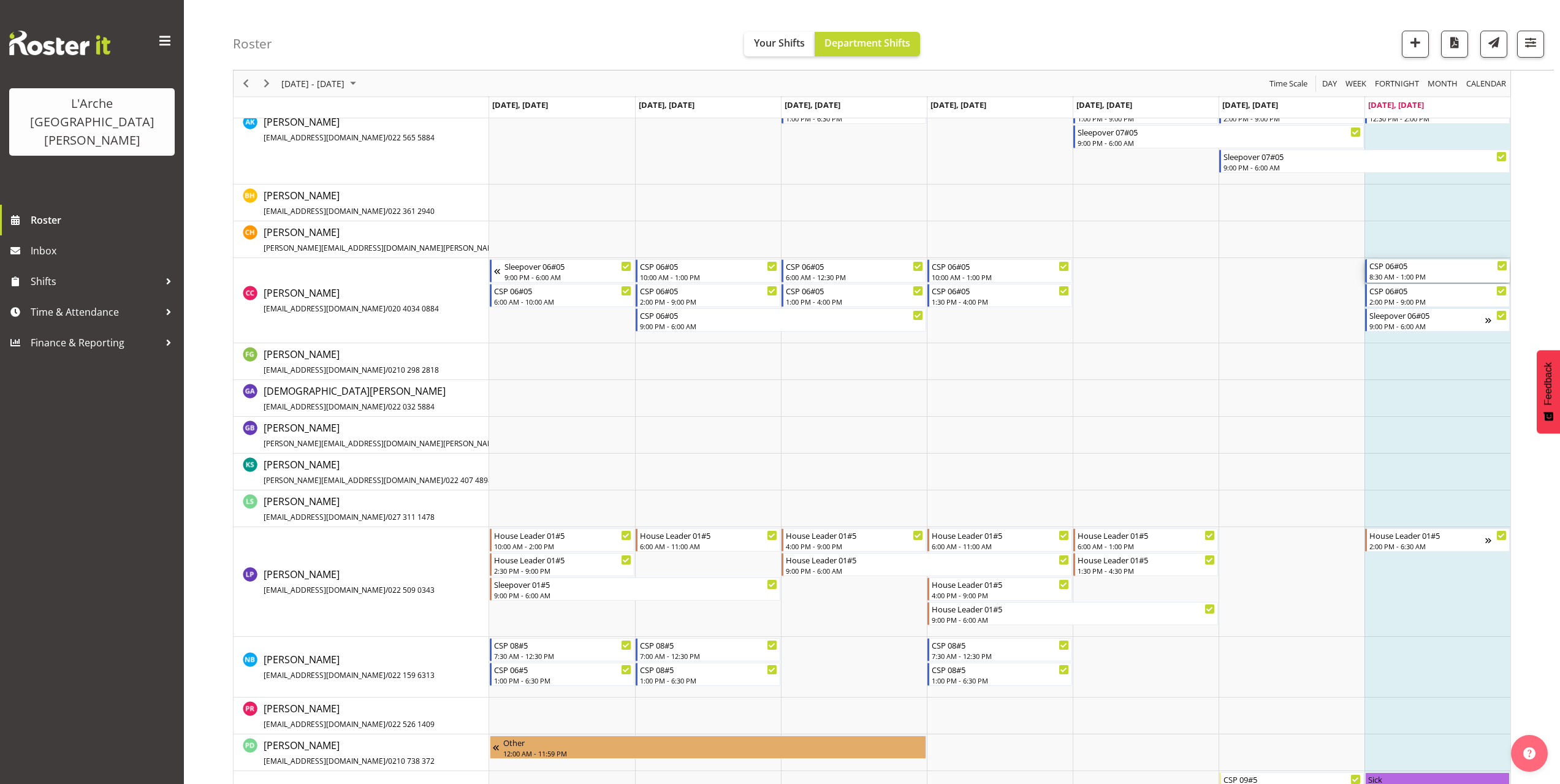
click at [1394, 276] on div "8:30 AM - 1:00 PM" at bounding box center [1438, 276] width 138 height 10
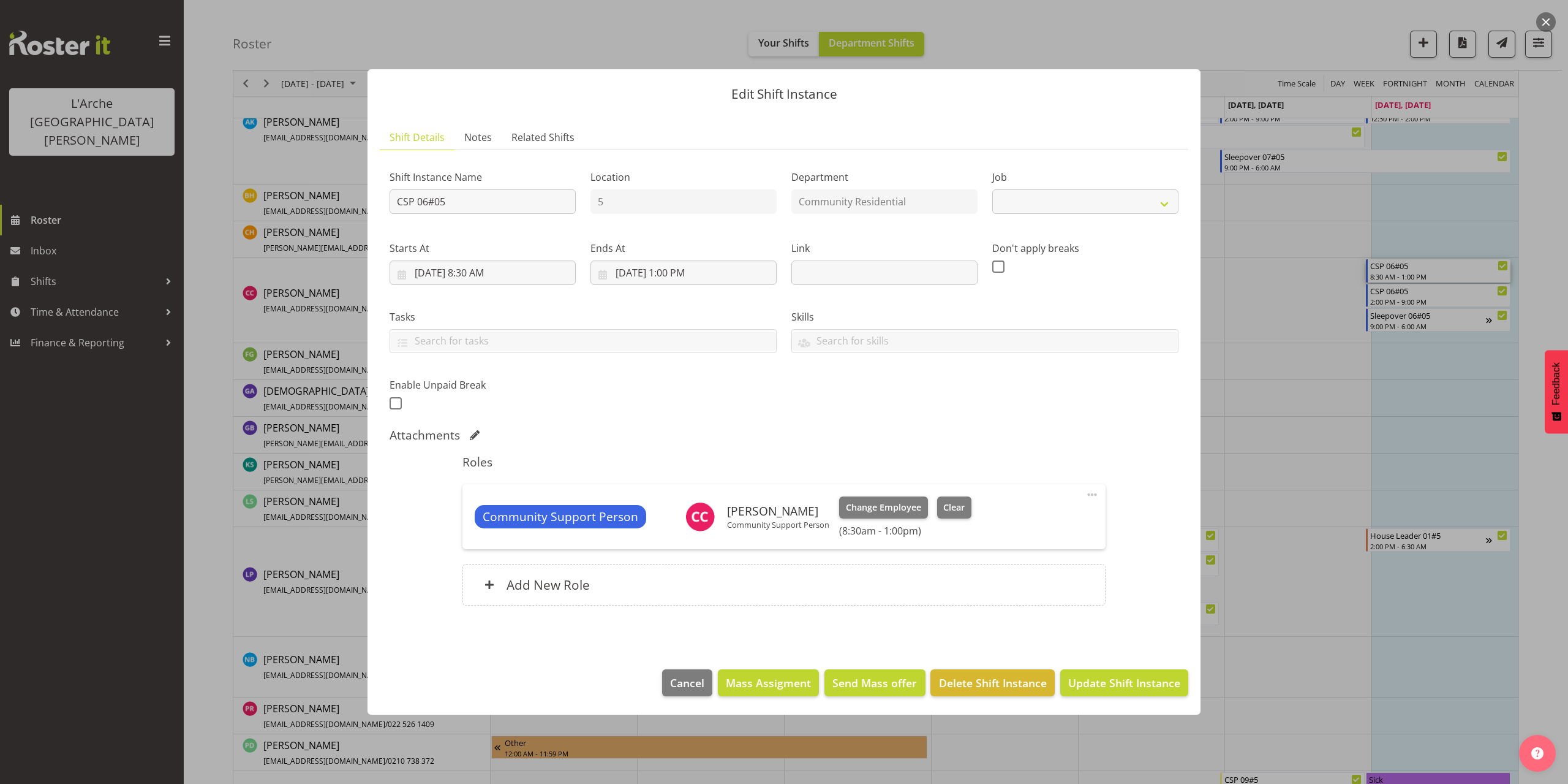
select select "2"
click at [683, 274] on input "[DATE] 1:00 PM" at bounding box center [683, 273] width 186 height 25
click at [682, 534] on select "00 01 02 03 04 05 06 07 08 09 10 11 12 13 14 15 16 17 18 19 20 21 22 23" at bounding box center [684, 534] width 28 height 25
select select "14"
click at [670, 521] on select "00 01 02 03 04 05 06 07 08 09 10 11 12 13 14 15 16 17 18 19 20 21 22 23" at bounding box center [684, 534] width 28 height 25
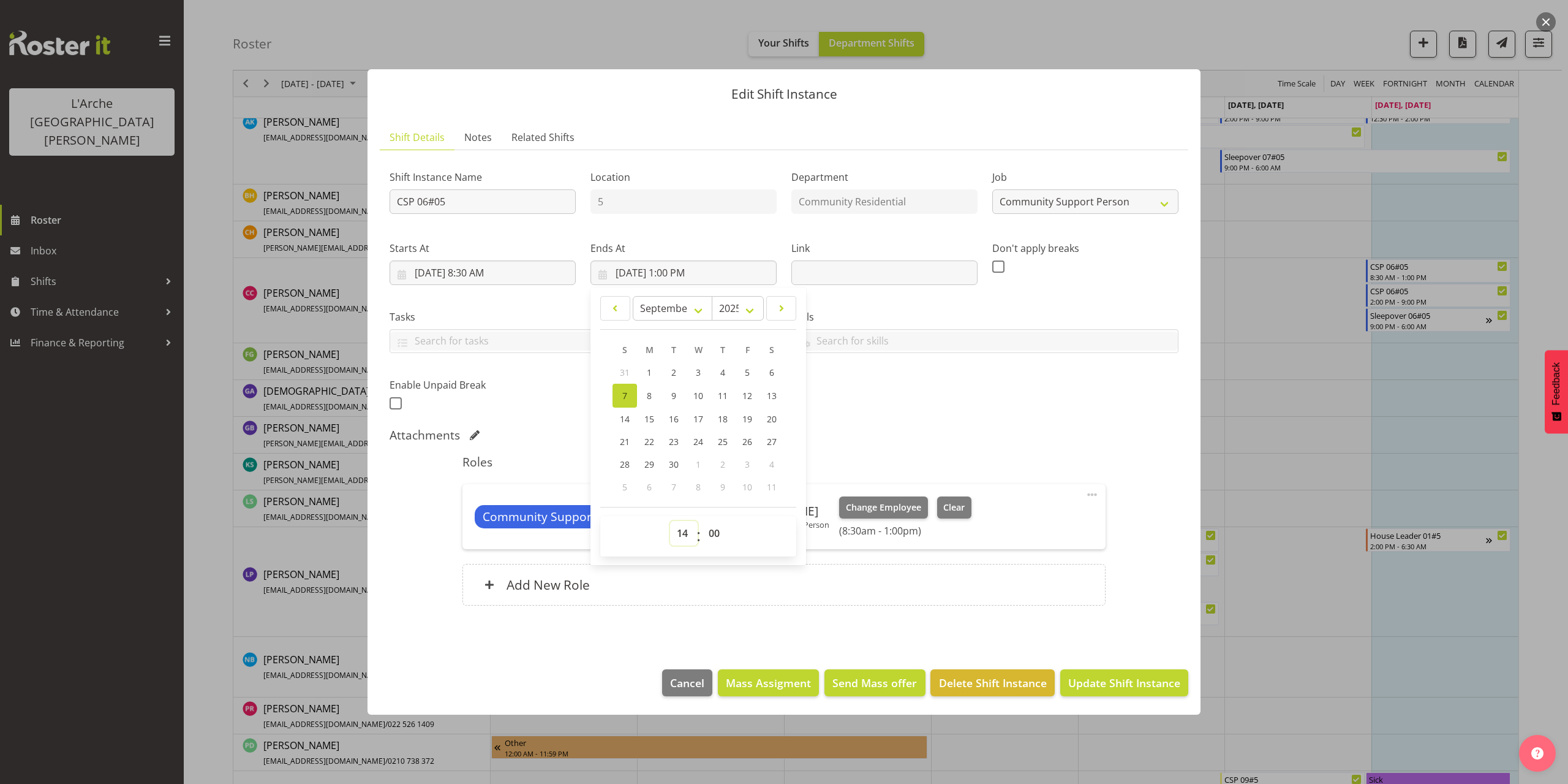
type input "[DATE] 2:00 PM"
drag, startPoint x: 1093, startPoint y: 679, endPoint x: 1099, endPoint y: 674, distance: 7.8
click at [1093, 679] on span "Update Shift Instance" at bounding box center [1125, 683] width 112 height 16
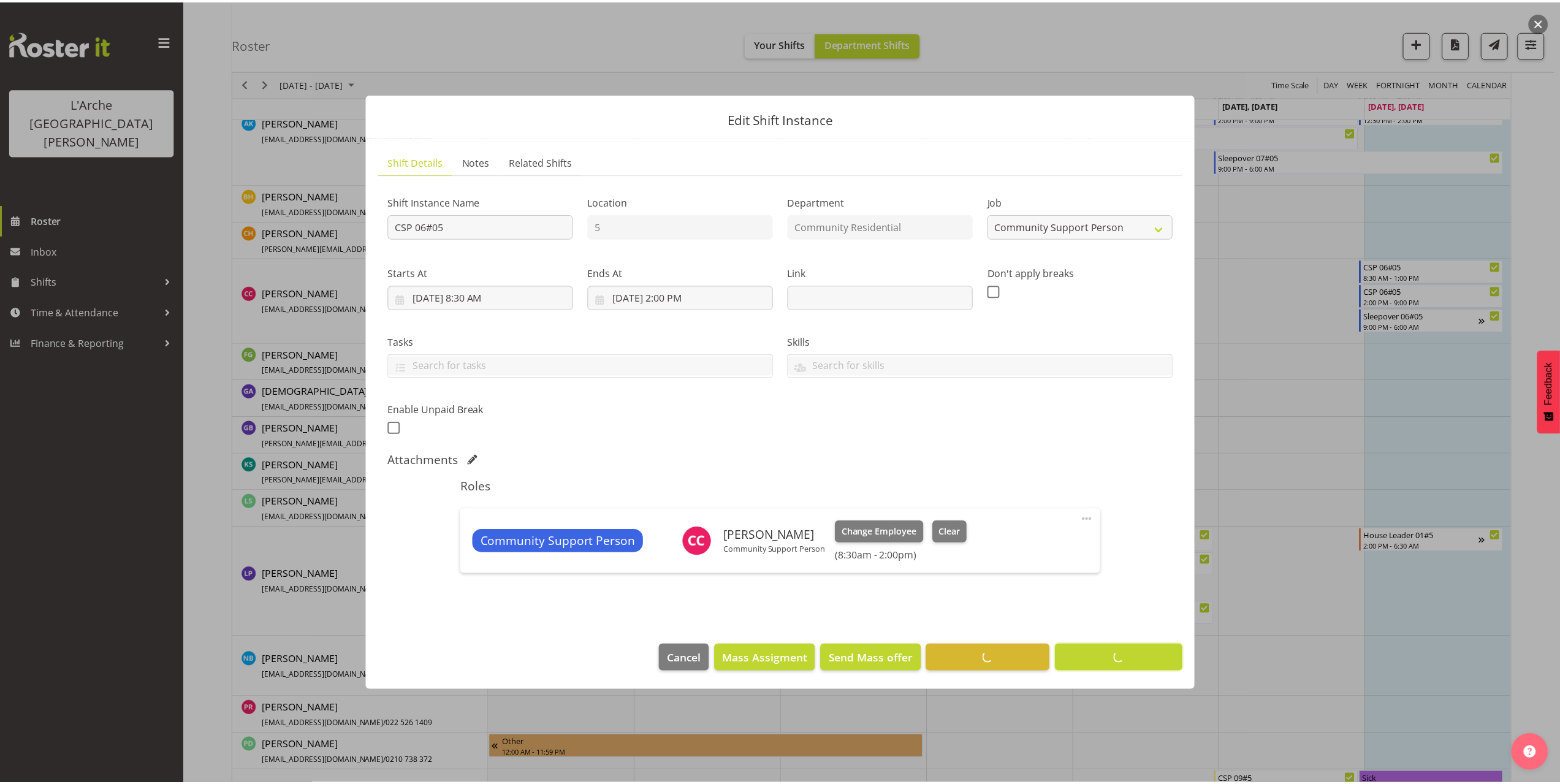
scroll to position [100, 0]
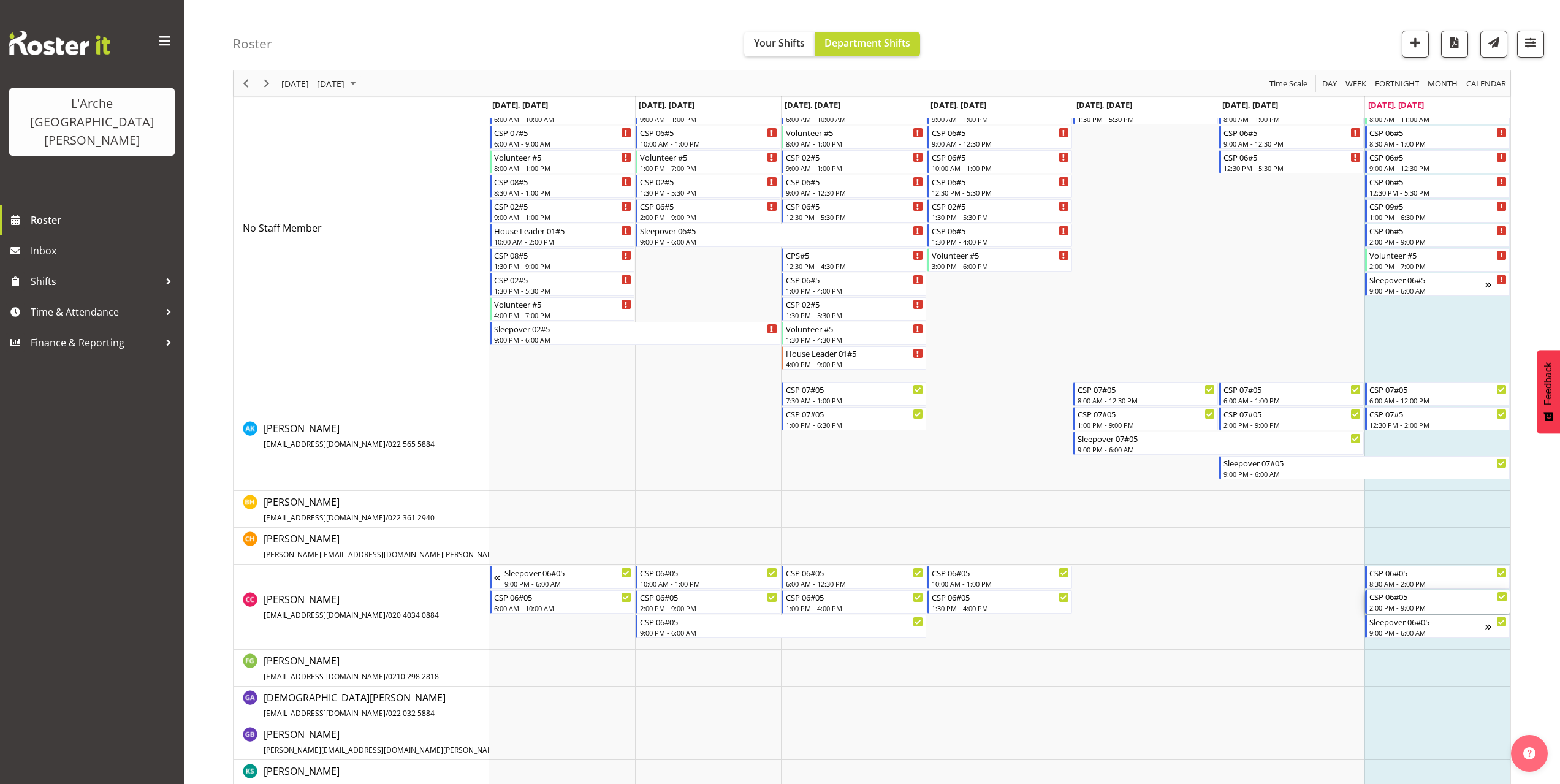
click at [1409, 602] on div "CSP 06#05" at bounding box center [1438, 597] width 138 height 12
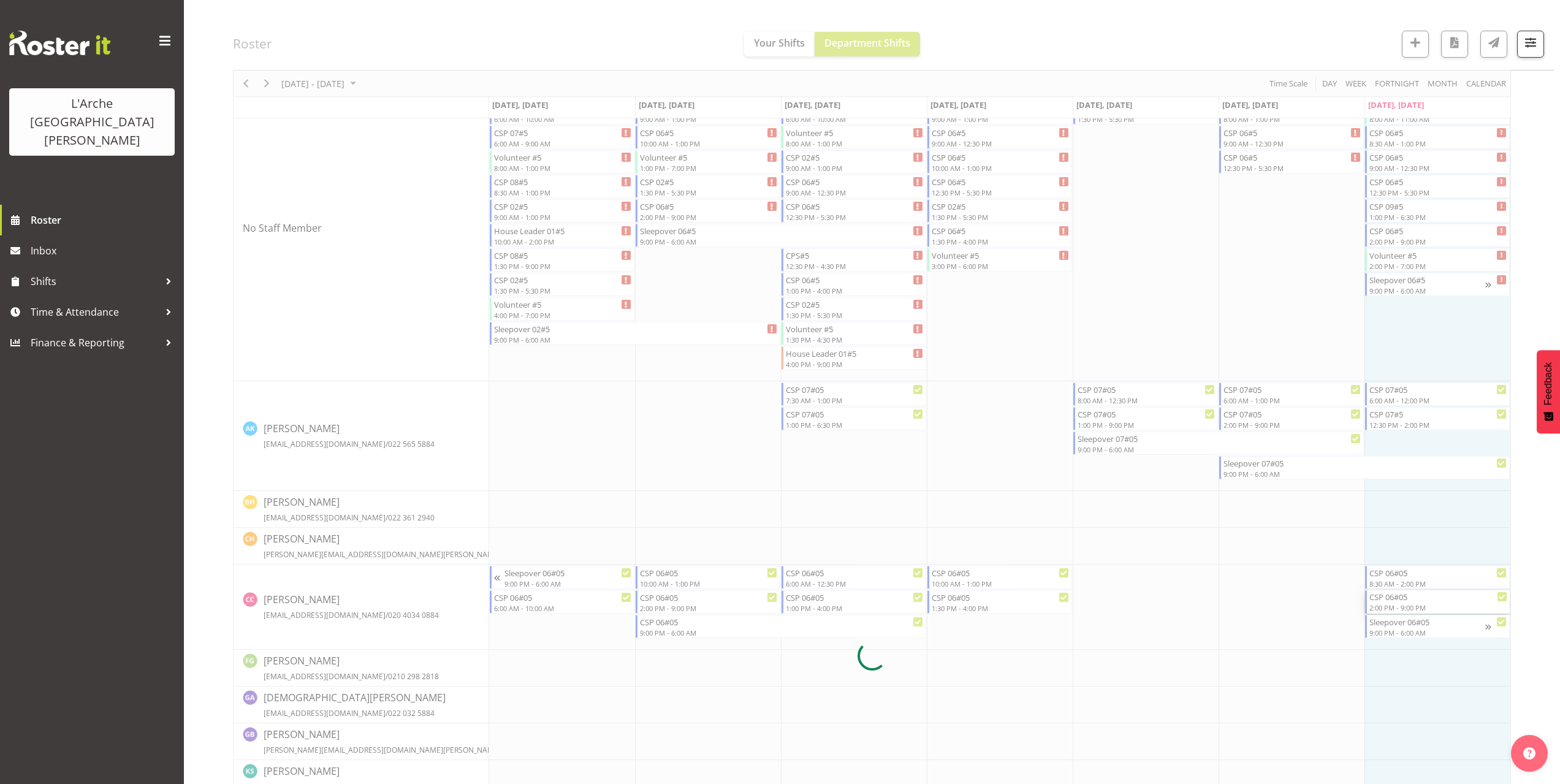
select select
select select "8"
select select "2025"
select select "14"
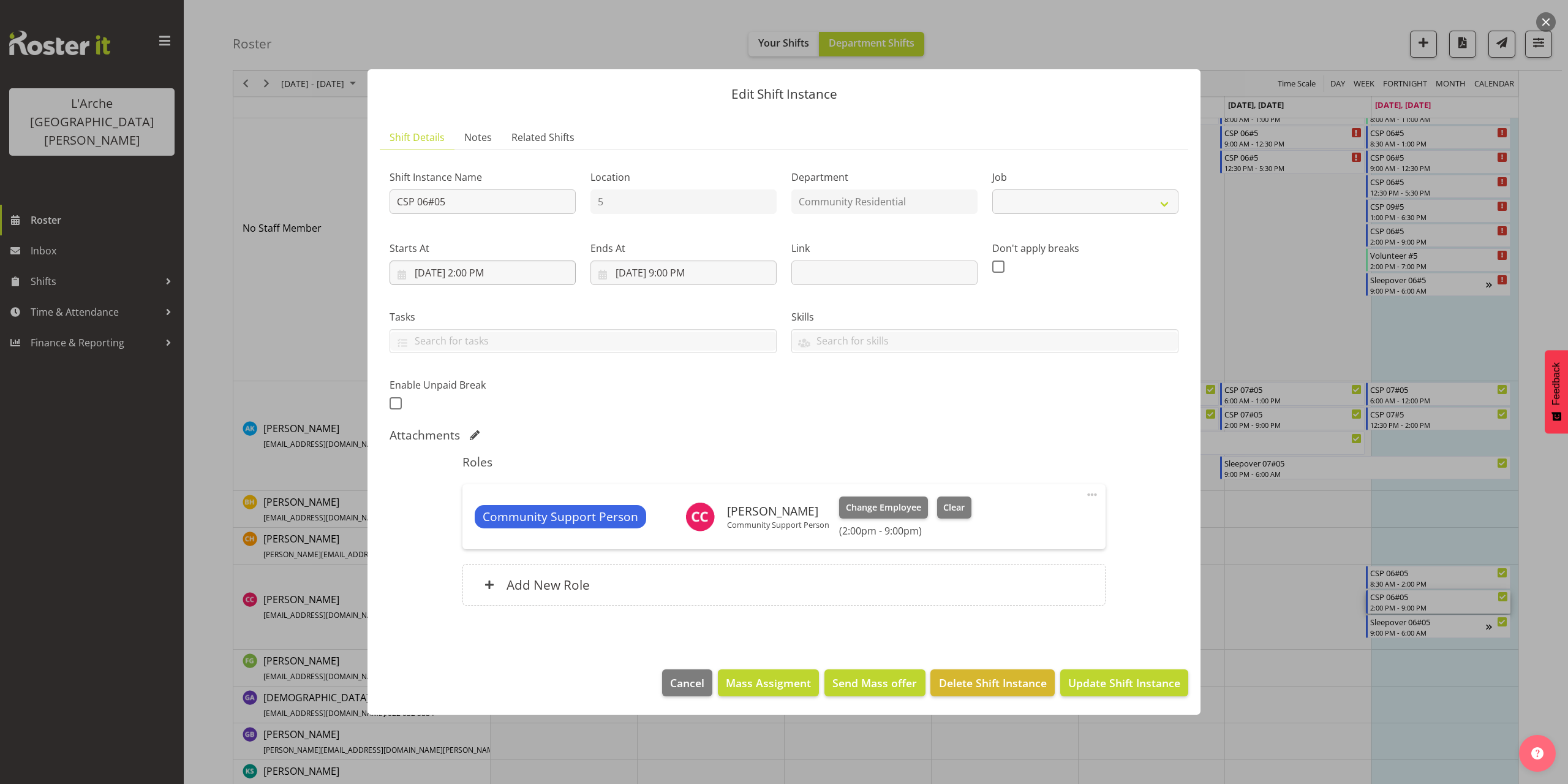
select select "2"
click at [485, 275] on input "[DATE] 2:00 PM" at bounding box center [483, 273] width 186 height 25
click at [476, 529] on select "00 01 02 03 04 05 06 07 08 09 10 11 12 13 14 15 16 17 18 19 20 21 22 23" at bounding box center [483, 534] width 28 height 25
select select "15"
click at [469, 521] on select "00 01 02 03 04 05 06 07 08 09 10 11 12 13 14 15 16 17 18 19 20 21 22 23" at bounding box center [483, 534] width 28 height 25
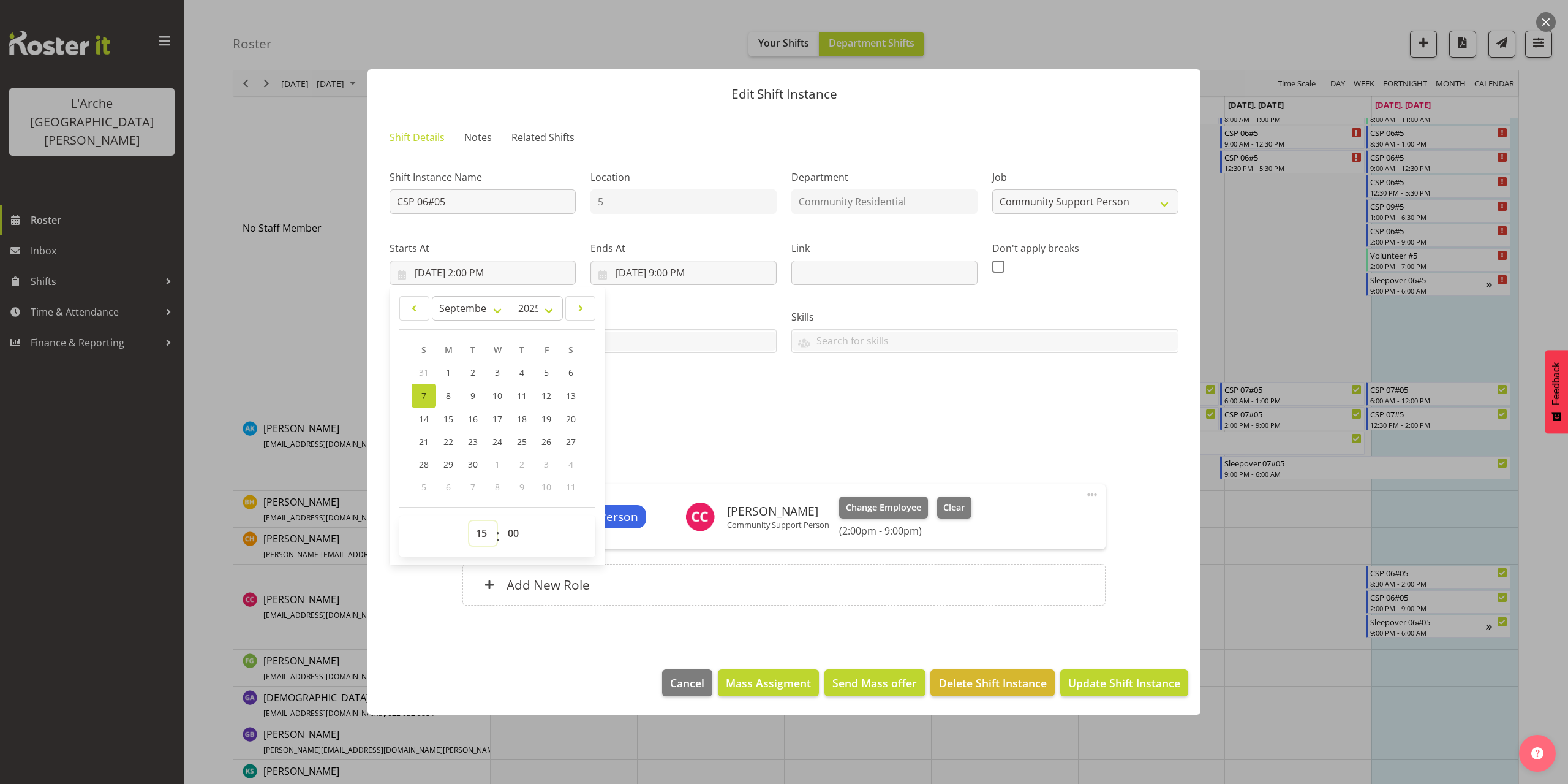
type input "[DATE] 3:00 PM"
click at [1114, 674] on button "Update Shift Instance" at bounding box center [1125, 682] width 128 height 27
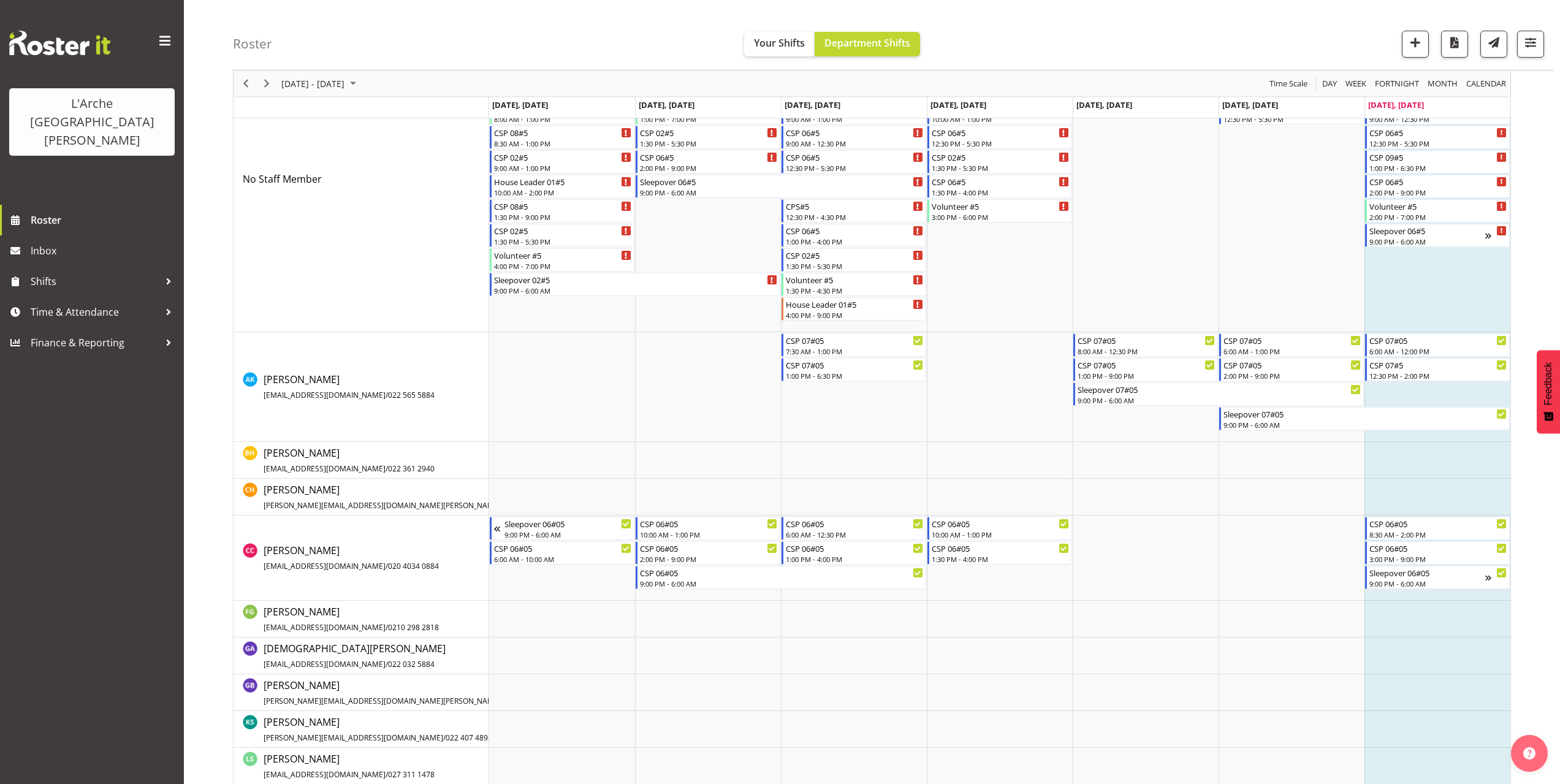
scroll to position [345, 0]
